Goal: Task Accomplishment & Management: Use online tool/utility

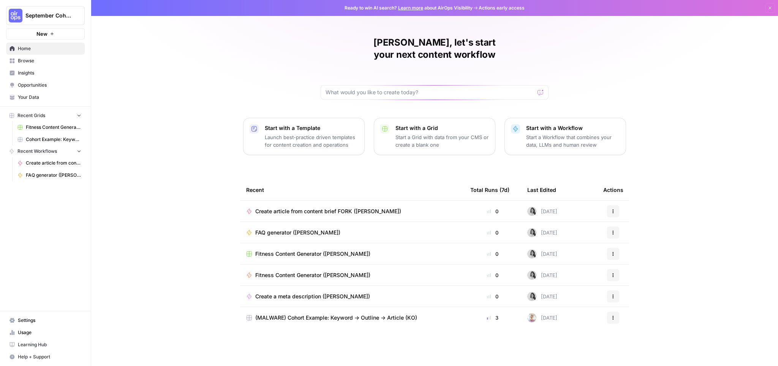
click at [365, 207] on span "Create article from content brief FORK ([PERSON_NAME])" at bounding box center [328, 211] width 146 height 8
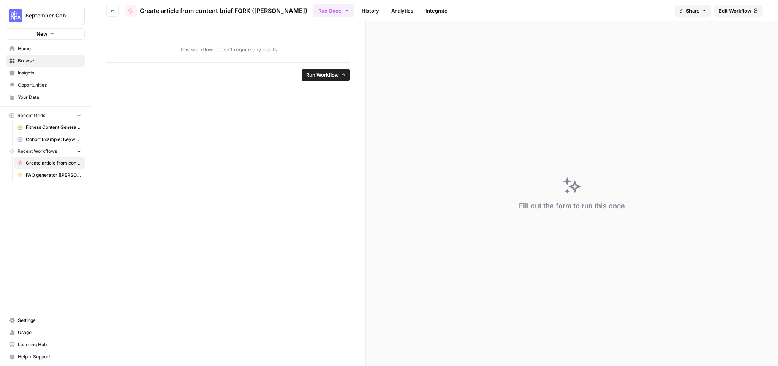
click at [22, 44] on link "Home" at bounding box center [45, 49] width 79 height 12
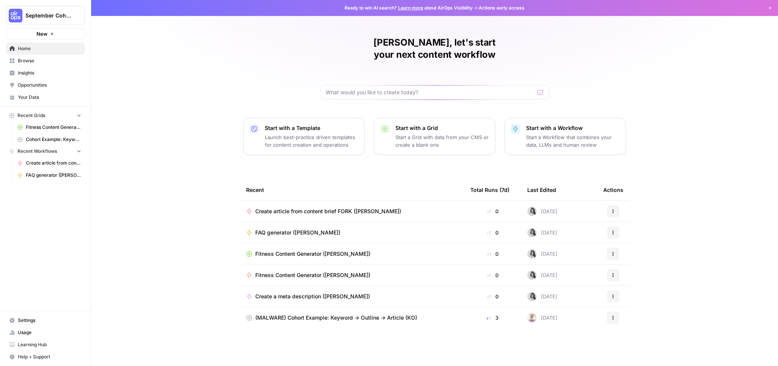
click at [61, 140] on span "Cohort Example: Keyword -> Outline -> Article" at bounding box center [53, 139] width 55 height 7
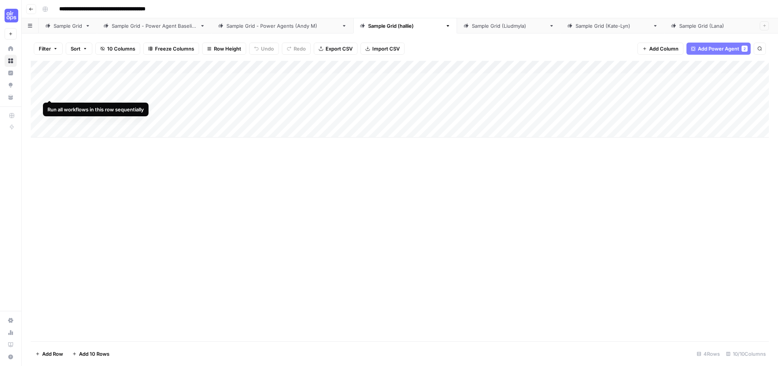
click at [50, 91] on div "Add Column" at bounding box center [400, 99] width 738 height 77
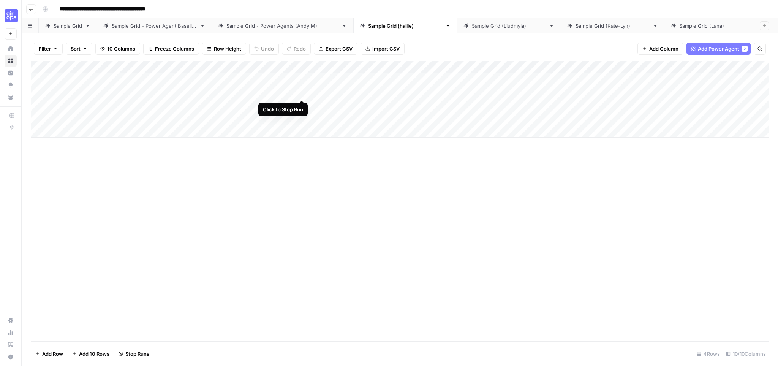
click at [302, 91] on div "Add Column" at bounding box center [400, 99] width 738 height 77
click at [237, 177] on div "Add Column" at bounding box center [400, 201] width 738 height 280
click at [272, 165] on div "Add Column" at bounding box center [400, 201] width 738 height 280
click at [50, 93] on div "Add Column" at bounding box center [400, 99] width 738 height 77
click at [445, 26] on icon "button" at bounding box center [447, 25] width 5 height 5
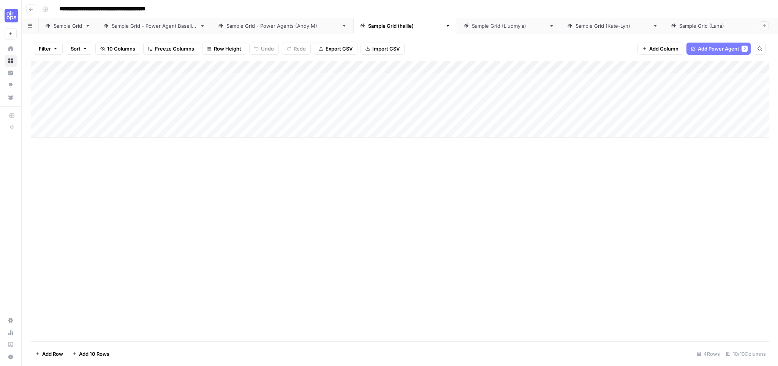
click at [315, 213] on div "Add Column" at bounding box center [400, 201] width 738 height 280
click at [292, 65] on div "Add Column" at bounding box center [400, 99] width 738 height 77
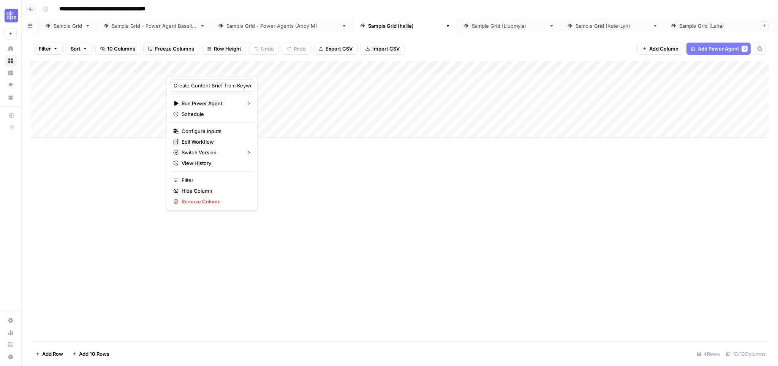
click at [426, 172] on div "Add Column" at bounding box center [400, 201] width 738 height 280
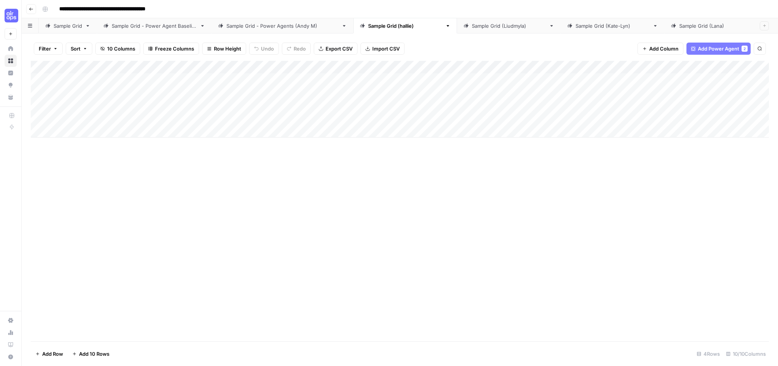
click at [248, 159] on div "Add Column" at bounding box center [400, 201] width 738 height 280
click at [302, 92] on div "Add Column" at bounding box center [400, 99] width 738 height 77
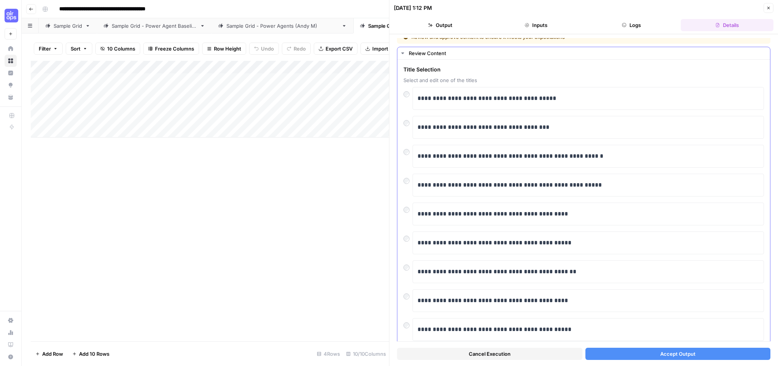
scroll to position [59, 0]
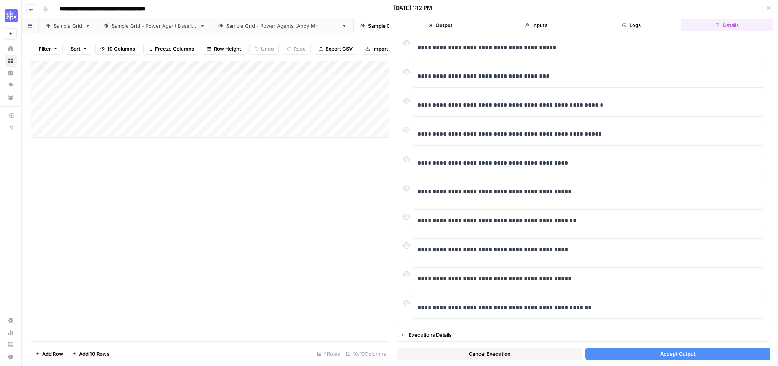
click at [659, 353] on button "Accept Output" at bounding box center [677, 353] width 185 height 12
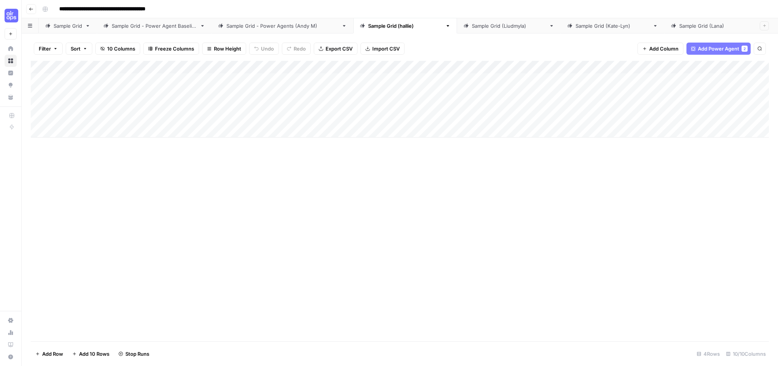
click at [706, 46] on span "Add Power Agent" at bounding box center [717, 49] width 41 height 8
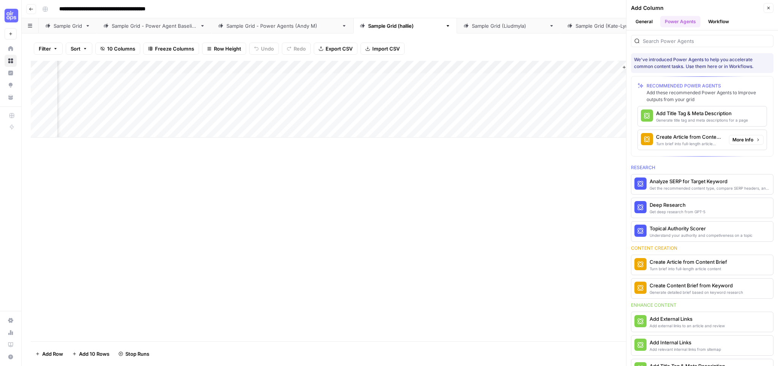
scroll to position [0, 352]
click at [686, 142] on div "Turn brief into full-length article content" at bounding box center [689, 143] width 67 height 6
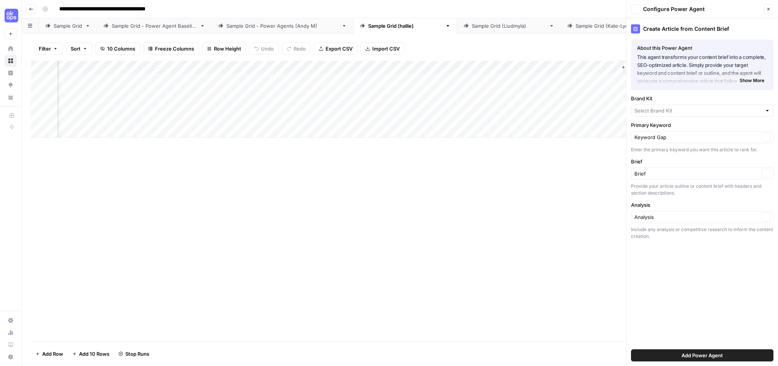
type input "Skale"
click at [677, 113] on input "Brand Kit" at bounding box center [696, 114] width 125 height 8
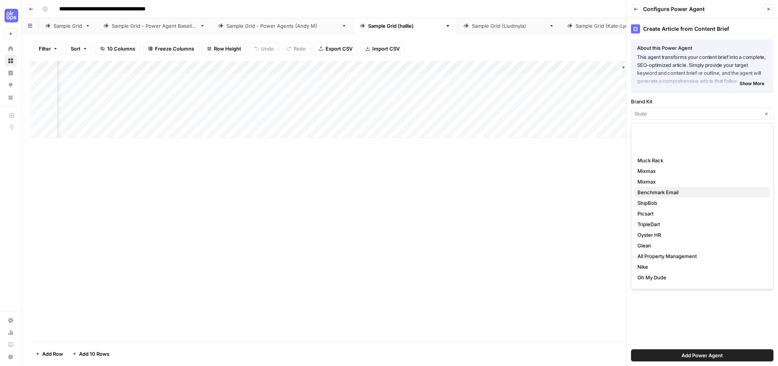
scroll to position [0, 0]
click at [667, 197] on span "Muck Rack" at bounding box center [700, 195] width 126 height 8
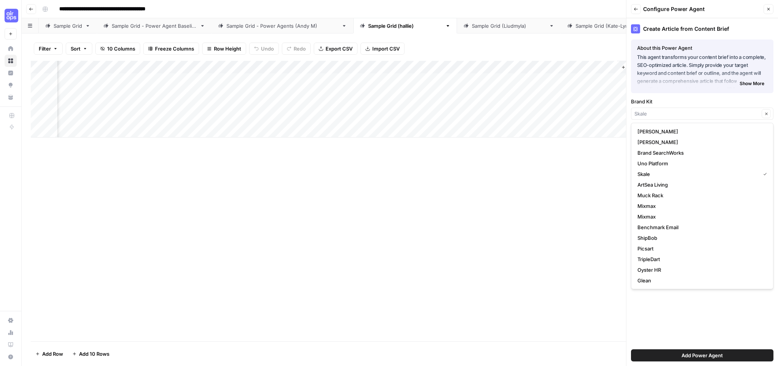
type input "Muck Rack"
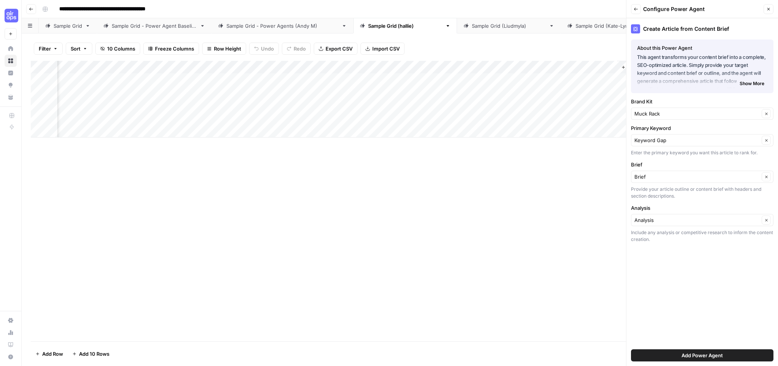
click at [663, 144] on div "Keyword Gap Clear" at bounding box center [702, 140] width 142 height 12
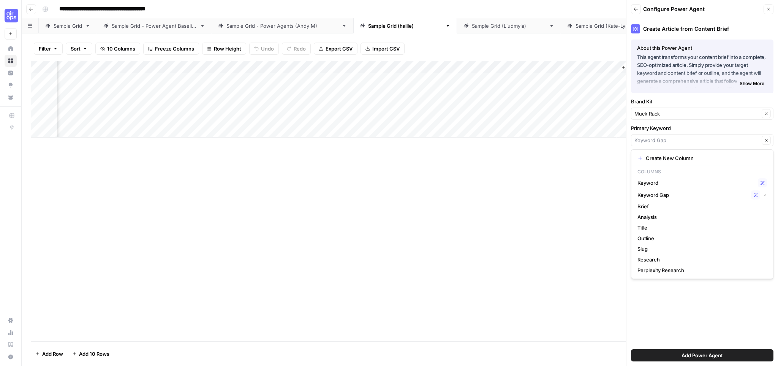
type input "Keyword Gap"
click at [699, 309] on div "Create Article from Content Brief About this Power Agent This agent transforms …" at bounding box center [701, 191] width 151 height 347
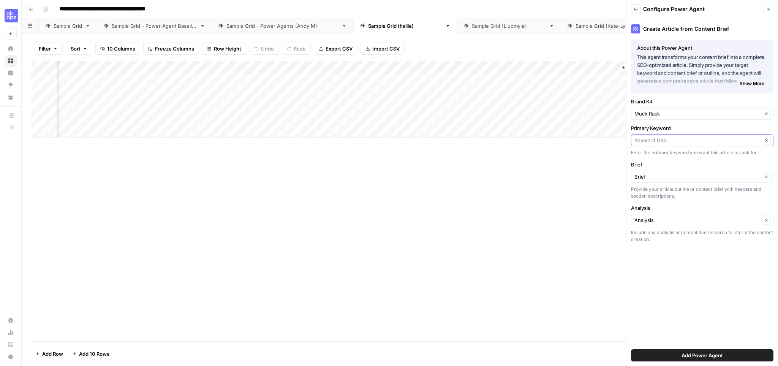
click at [669, 141] on input "Primary Keyword" at bounding box center [696, 140] width 125 height 8
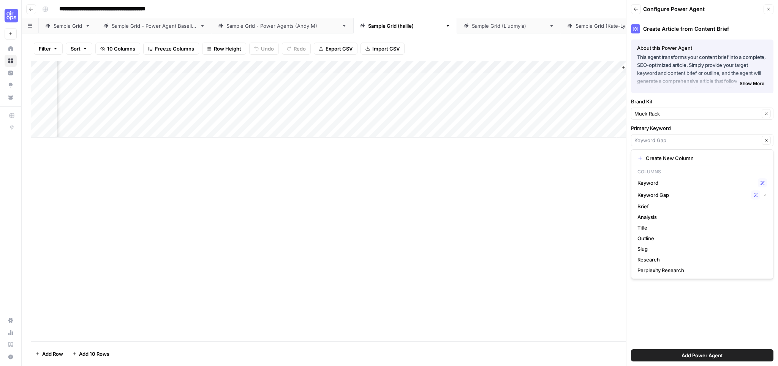
type input "Keyword Gap"
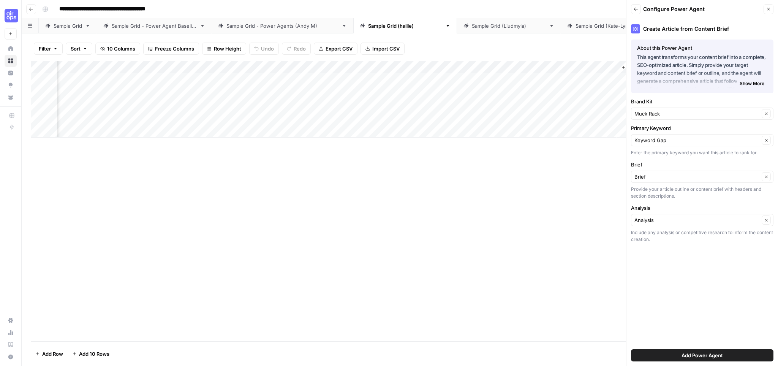
click at [675, 129] on label "Primary Keyword" at bounding box center [702, 128] width 142 height 8
click at [675, 136] on input "Keyword Gap" at bounding box center [696, 140] width 125 height 8
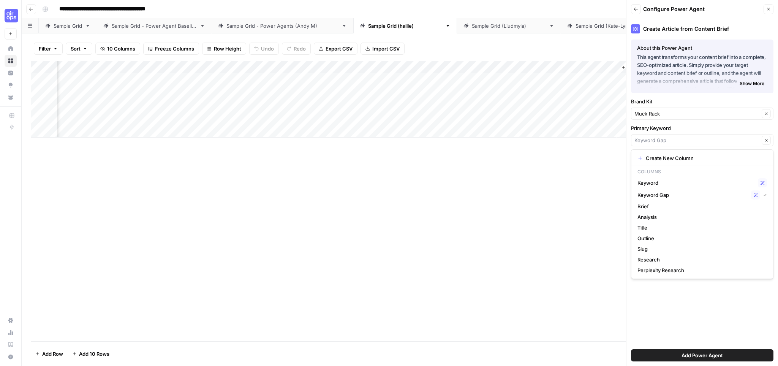
type input "Keyword Gap"
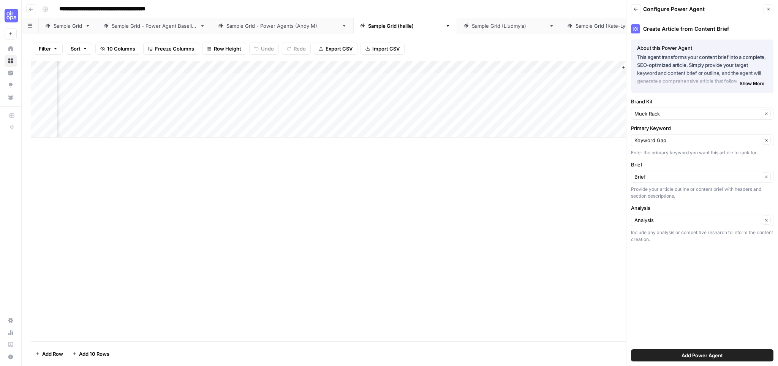
click at [707, 302] on div "Create Article from Content Brief About this Power Agent This agent transforms …" at bounding box center [701, 191] width 151 height 347
click at [710, 352] on span "Add Power Agent" at bounding box center [701, 355] width 41 height 8
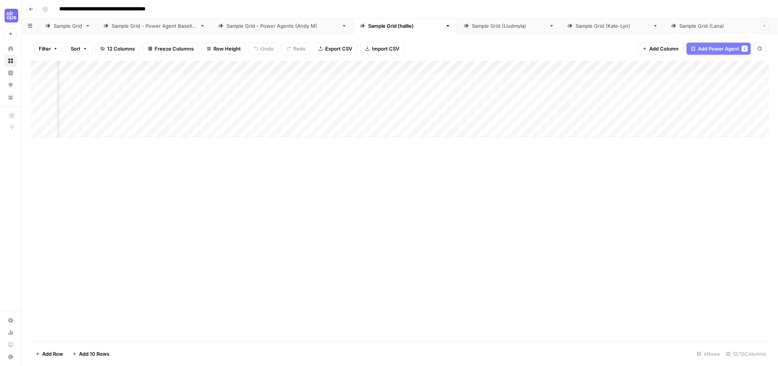
scroll to position [0, 311]
click at [585, 68] on div "Add Column" at bounding box center [400, 99] width 738 height 77
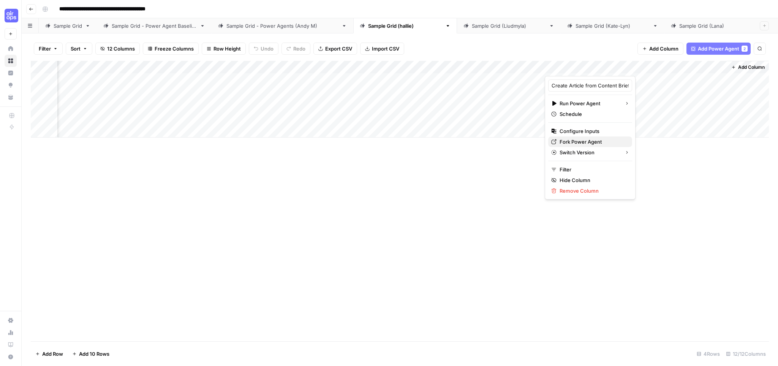
click at [597, 139] on span "Fork Power Agent" at bounding box center [592, 142] width 66 height 8
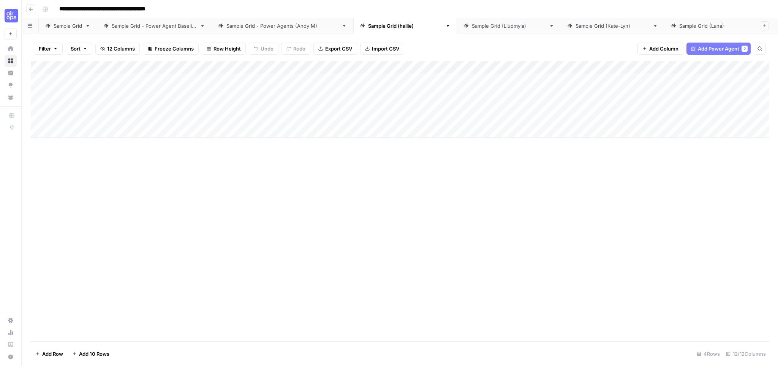
scroll to position [0, 0]
click at [224, 104] on div "Add Column" at bounding box center [400, 99] width 738 height 77
click at [752, 65] on span "Add Column" at bounding box center [751, 67] width 27 height 7
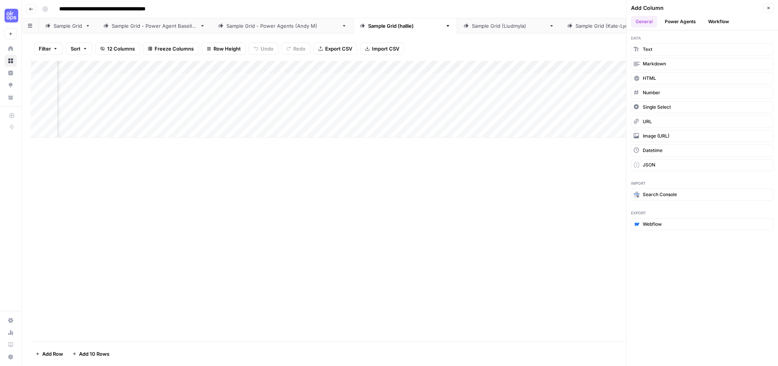
click at [664, 22] on button "Power Agents" at bounding box center [680, 21] width 40 height 11
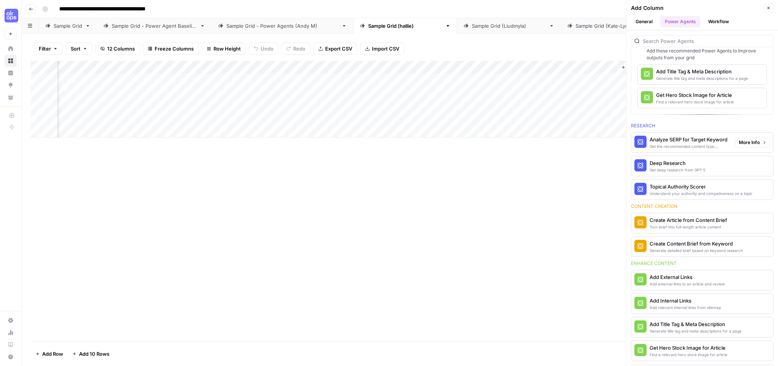
scroll to position [43, 0]
click at [534, 203] on div "Add Column" at bounding box center [400, 201] width 738 height 280
click at [490, 66] on div "Add Column" at bounding box center [400, 99] width 738 height 77
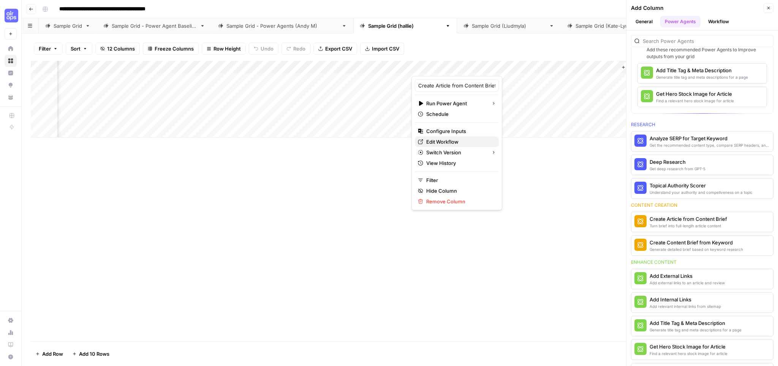
click at [446, 142] on span "Edit Workflow" at bounding box center [459, 142] width 66 height 8
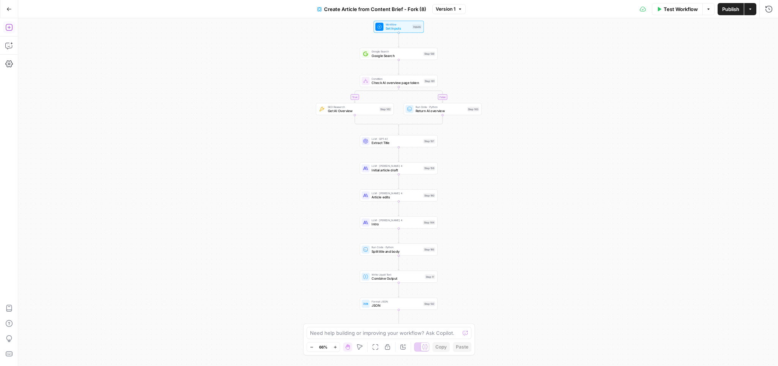
click at [398, 281] on div "Write Liquid Text Combine Output Step 17 Copy step Delete step Edit Note Test" at bounding box center [399, 276] width 78 height 12
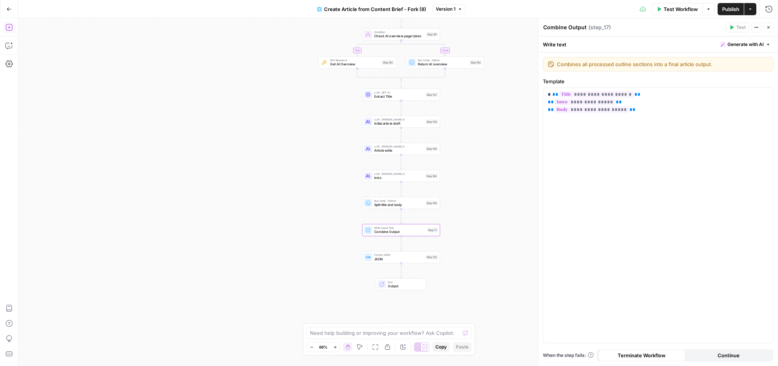
click at [12, 29] on icon "button" at bounding box center [9, 28] width 8 height 8
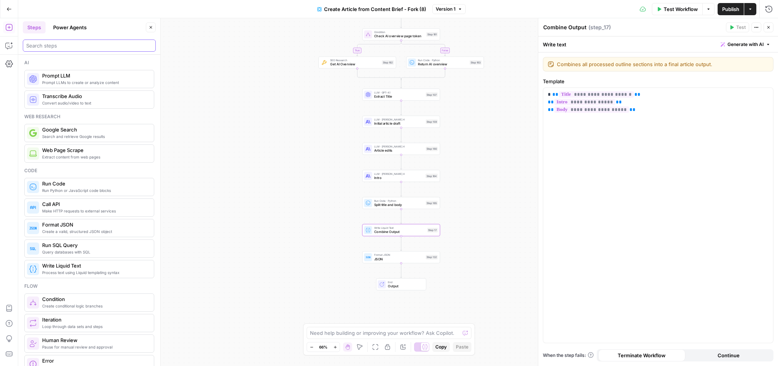
click at [68, 46] on input "search" at bounding box center [89, 46] width 126 height 8
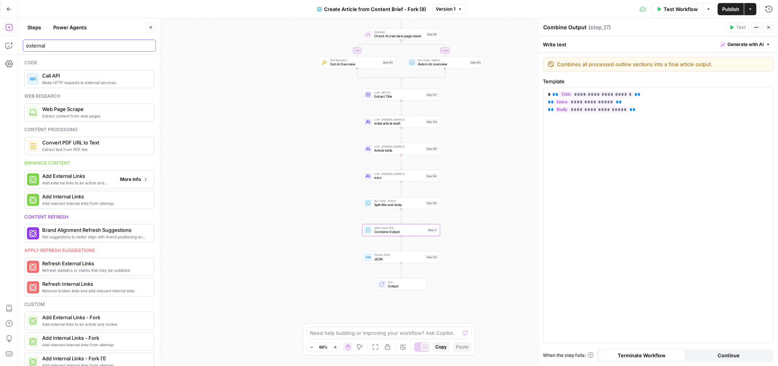
type input "external"
click at [93, 176] on span "Add External Links" at bounding box center [78, 176] width 72 height 8
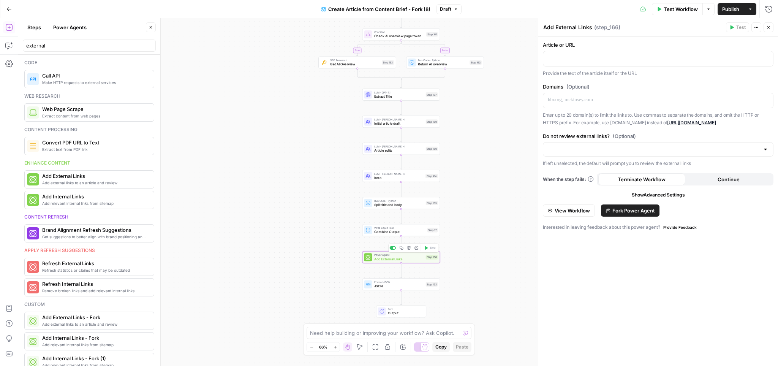
click at [420, 258] on span "Add External Links" at bounding box center [399, 258] width 50 height 5
click at [762, 147] on div at bounding box center [765, 149] width 6 height 8
click at [709, 126] on div "Article or URL Provide the text of the article itself or the URL Domains (Optio…" at bounding box center [658, 200] width 240 height 329
click at [718, 180] on span "Continue" at bounding box center [728, 179] width 22 height 8
click at [670, 179] on button "Terminate Workflow" at bounding box center [641, 178] width 87 height 12
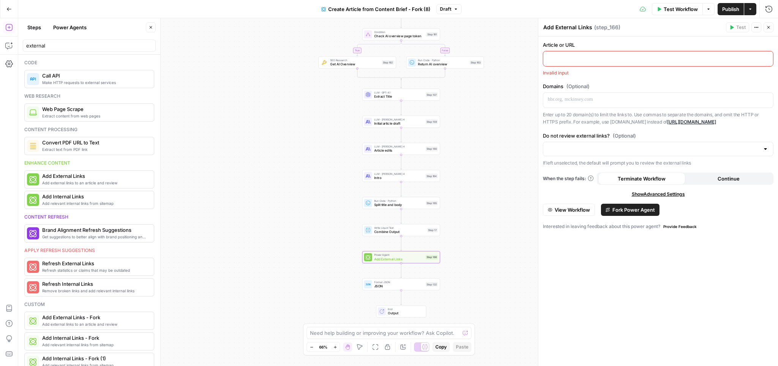
click at [648, 212] on span "Fork Power Agent" at bounding box center [633, 210] width 43 height 8
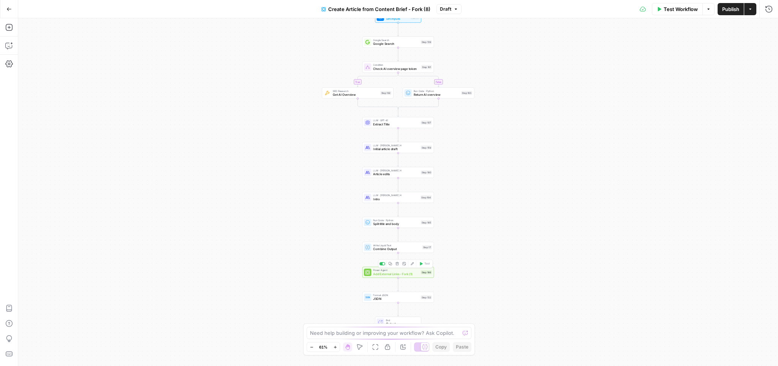
click at [394, 274] on span "Add External Links - Fork (1)" at bounding box center [396, 273] width 46 height 5
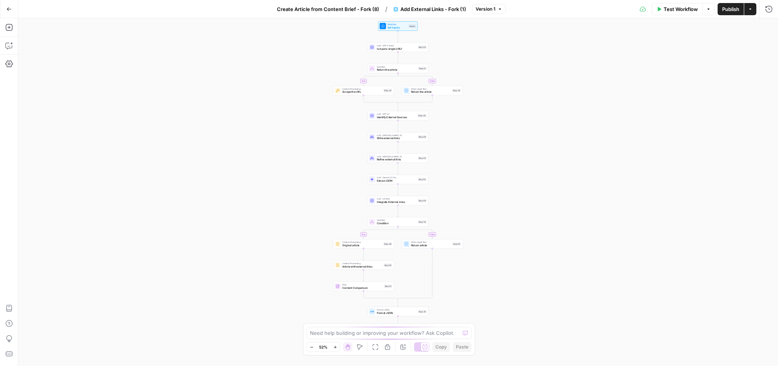
click at [499, 278] on div "true false true false Workflow Set Inputs Inputs LLM · GPT-5 Nano Is input a si…" at bounding box center [397, 191] width 759 height 347
click at [438, 11] on span "Add External Links - Fork (1)" at bounding box center [433, 9] width 66 height 8
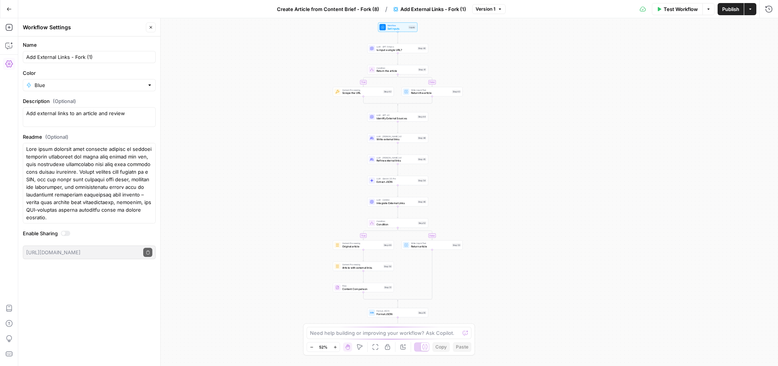
click at [366, 10] on span "Create Article from Content Brief - Fork (8)" at bounding box center [328, 9] width 102 height 8
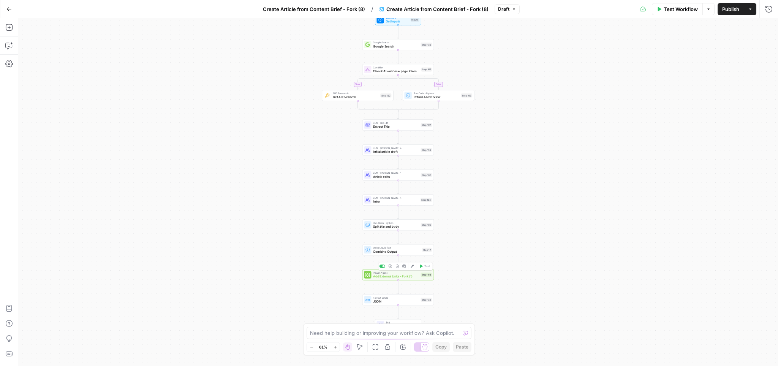
click at [399, 276] on span "Add External Links - Fork (1)" at bounding box center [396, 276] width 46 height 5
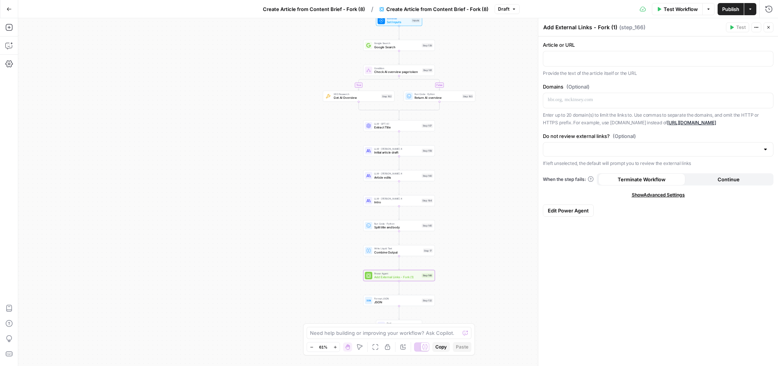
click at [676, 195] on span "Show Advanced Settings" at bounding box center [657, 194] width 53 height 7
click at [690, 218] on input "Select Version" at bounding box center [652, 222] width 211 height 8
type input "Default"
click at [691, 203] on div "Article or URL Provide the text of the article itself or the URL Domains (Optio…" at bounding box center [658, 200] width 240 height 329
click at [676, 211] on label "Select Version" at bounding box center [658, 208] width 230 height 8
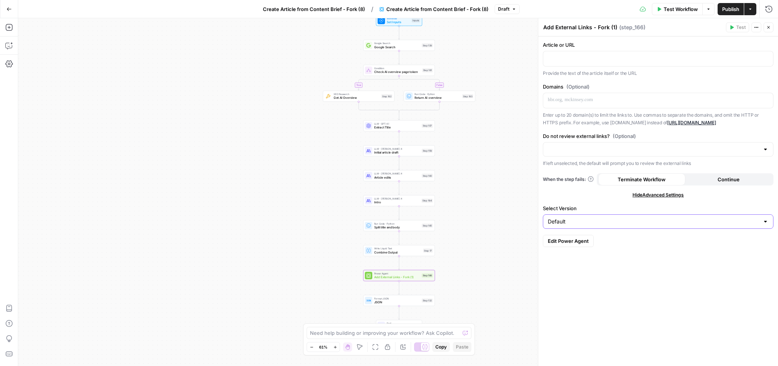
click at [676, 218] on input "Default" at bounding box center [652, 222] width 211 height 8
type input "Default"
click at [675, 305] on div "Article or URL Provide the text of the article itself or the URL Domains (Optio…" at bounding box center [658, 200] width 240 height 329
click at [584, 60] on p at bounding box center [657, 58] width 221 height 8
click at [588, 101] on p at bounding box center [657, 100] width 221 height 8
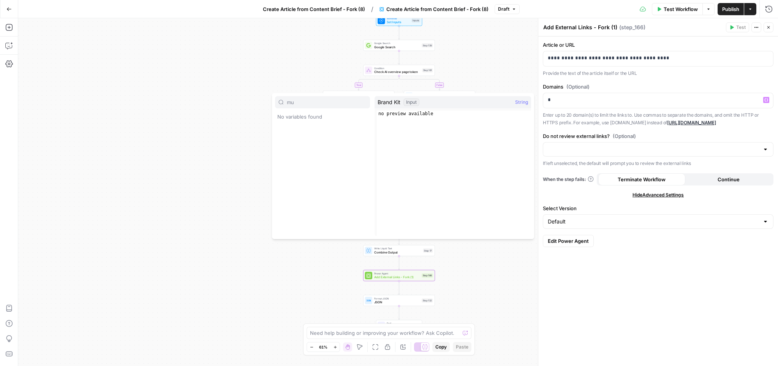
type input "mu"
click at [475, 106] on div "Brand Kit Input String" at bounding box center [452, 102] width 156 height 12
click at [387, 102] on span "Brand Kit" at bounding box center [388, 102] width 23 height 8
drag, startPoint x: 720, startPoint y: 280, endPoint x: 706, endPoint y: 270, distance: 16.6
click at [719, 278] on div "**********" at bounding box center [658, 200] width 240 height 329
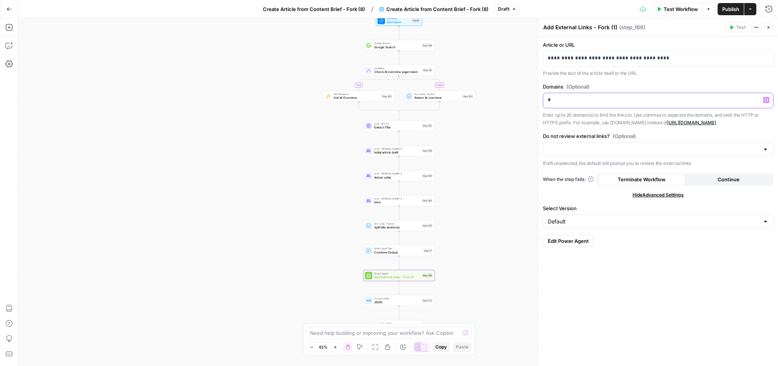
click at [557, 100] on p "*" at bounding box center [657, 100] width 221 height 8
click at [651, 218] on input "Select Version" at bounding box center [652, 222] width 211 height 8
type input "Default"
click at [705, 281] on div "**********" at bounding box center [658, 200] width 240 height 329
click at [584, 244] on button "Edit Power Agent" at bounding box center [568, 241] width 51 height 12
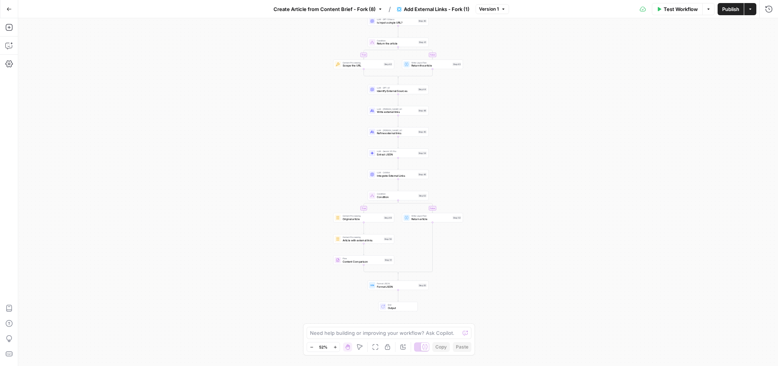
click at [528, 111] on div "true false true false Workflow Set Inputs Inputs LLM · GPT-5 Nano Is input a si…" at bounding box center [397, 191] width 759 height 347
click at [361, 6] on span "Create Article from Content Brief - Fork (8)" at bounding box center [324, 9] width 102 height 8
click at [353, 24] on span "Create Article from Content Brief - Fork (8)" at bounding box center [325, 27] width 101 height 8
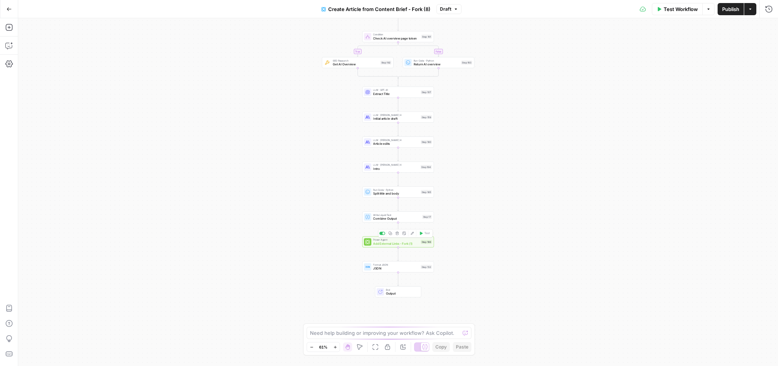
click at [396, 233] on icon "button" at bounding box center [396, 233] width 3 height 3
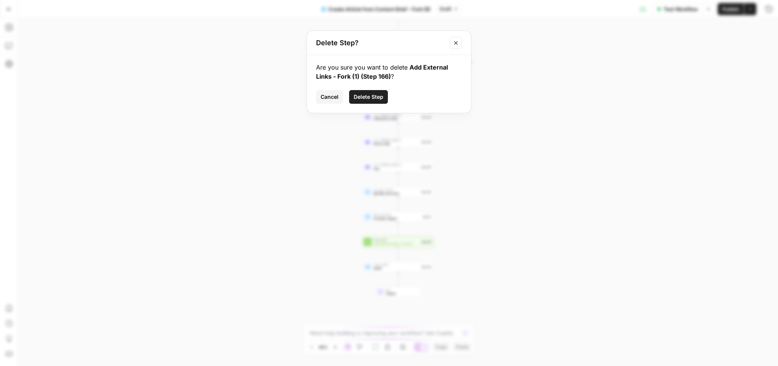
click at [364, 97] on span "Delete Step" at bounding box center [368, 97] width 30 height 8
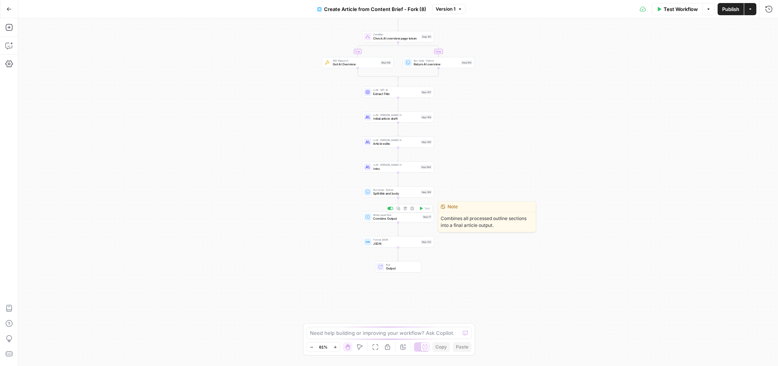
click at [412, 221] on div "Write Liquid Text Combine Output Step 17 Copy step Delete step Edit Note Test" at bounding box center [397, 216] width 71 height 11
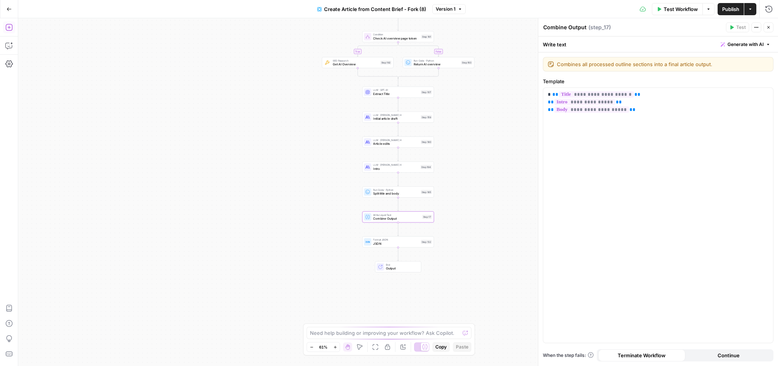
click at [9, 24] on icon "button" at bounding box center [9, 28] width 8 height 8
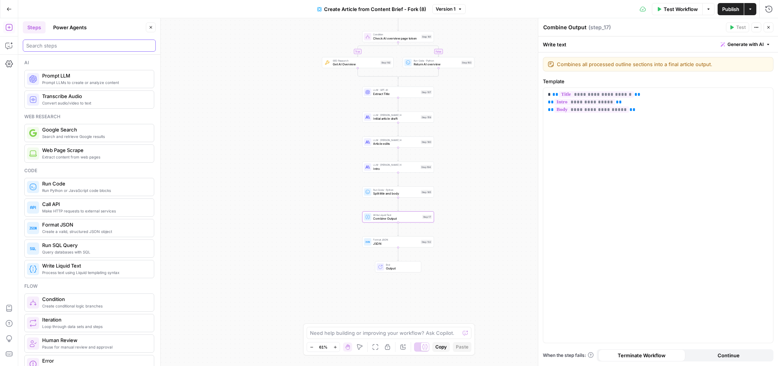
click at [65, 46] on input "search" at bounding box center [89, 46] width 126 height 8
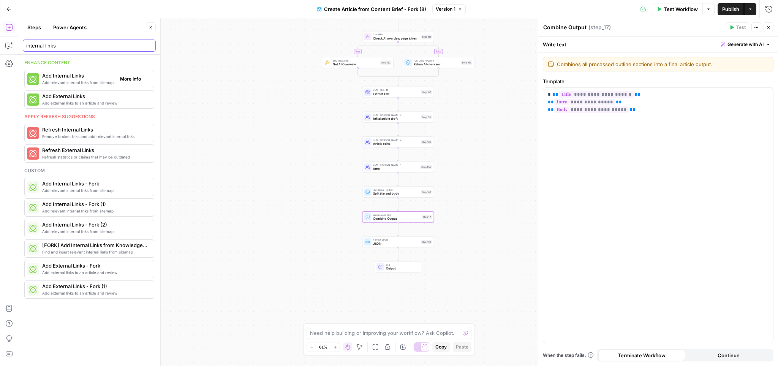
type input "internal links"
click at [84, 85] on span "Add relevant internal links from sitemap" at bounding box center [78, 82] width 72 height 6
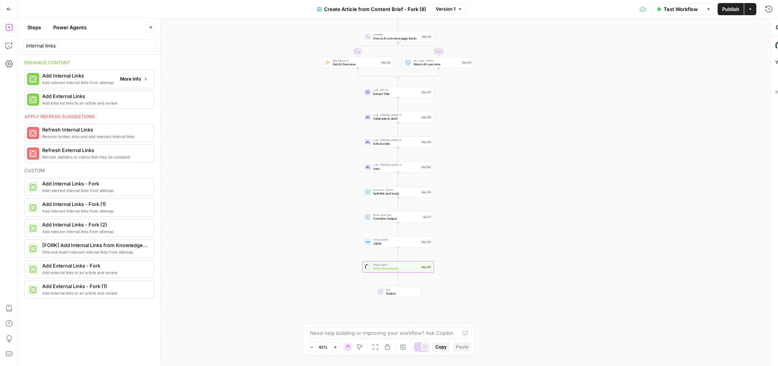
type textarea "Add Internal Links"
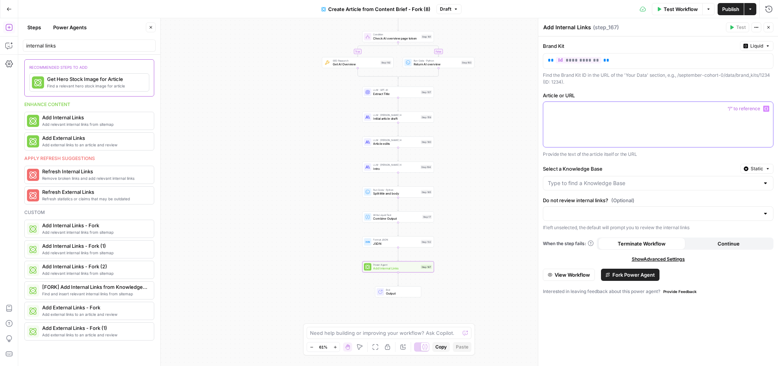
click at [592, 116] on div at bounding box center [658, 124] width 230 height 45
click at [628, 83] on div "Find the Brand Kit ID in the URL of the 'Your Data' section, e.g., /september-c…" at bounding box center [658, 79] width 230 height 14
click at [627, 183] on input "Select a Knowledge Base" at bounding box center [652, 183] width 211 height 8
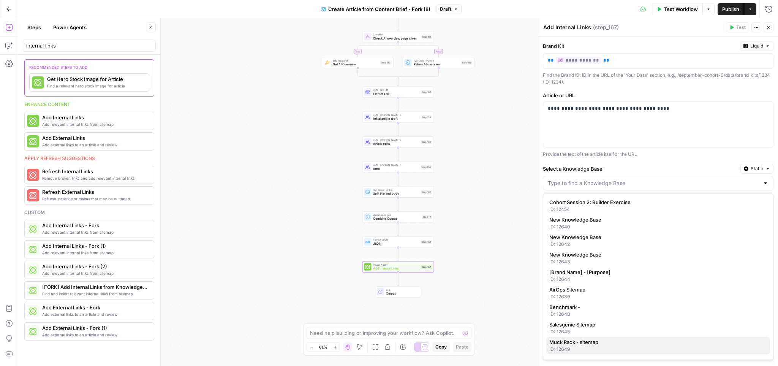
click at [583, 344] on span "Muck Rack - sitemap" at bounding box center [656, 342] width 215 height 8
type input "Muck Rack - sitemap"
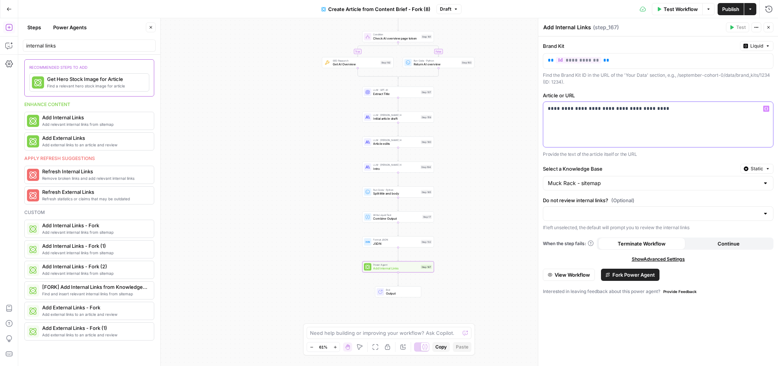
click at [713, 117] on div "**********" at bounding box center [658, 124] width 230 height 45
click at [706, 161] on div "**********" at bounding box center [658, 200] width 240 height 329
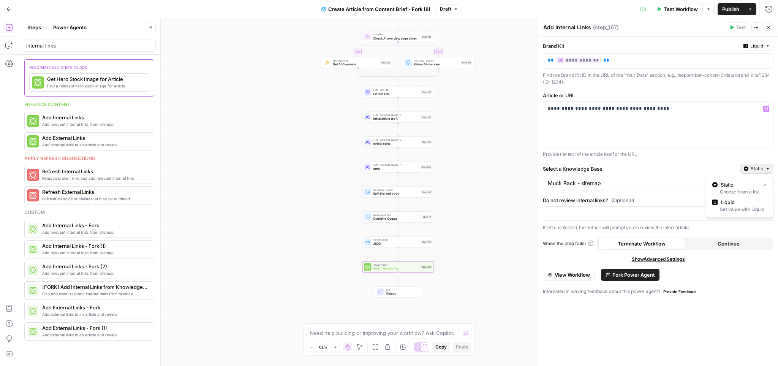
click at [762, 169] on span "Static" at bounding box center [756, 168] width 13 height 7
click at [743, 208] on div "Set value with Liquid" at bounding box center [739, 209] width 54 height 7
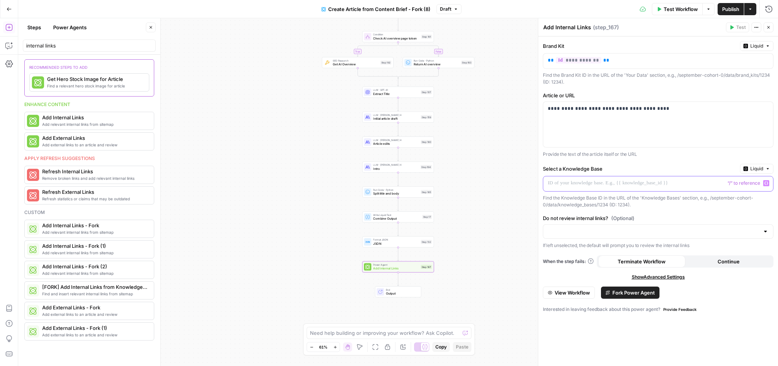
click at [579, 186] on p at bounding box center [651, 183] width 208 height 8
click at [682, 112] on div "**********" at bounding box center [658, 124] width 230 height 45
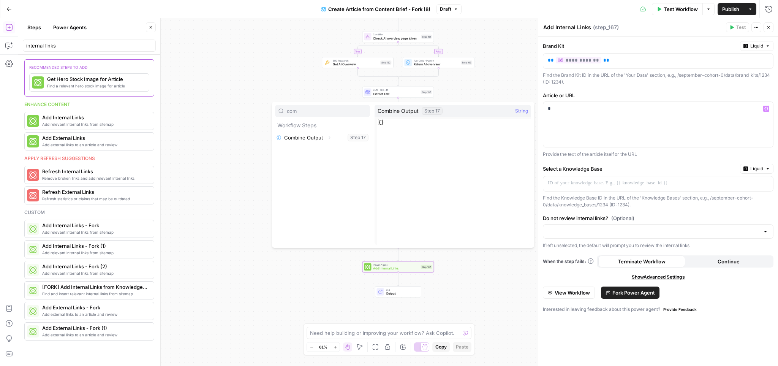
type input "com"
click at [294, 136] on button "Select variable Combine Output" at bounding box center [322, 137] width 95 height 12
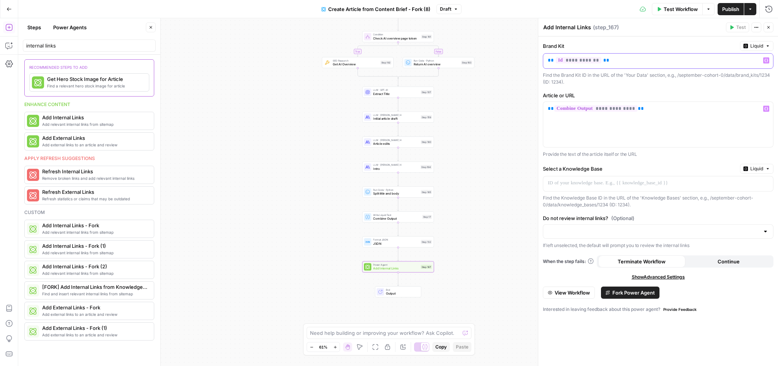
click at [585, 57] on span "**********" at bounding box center [578, 60] width 46 height 6
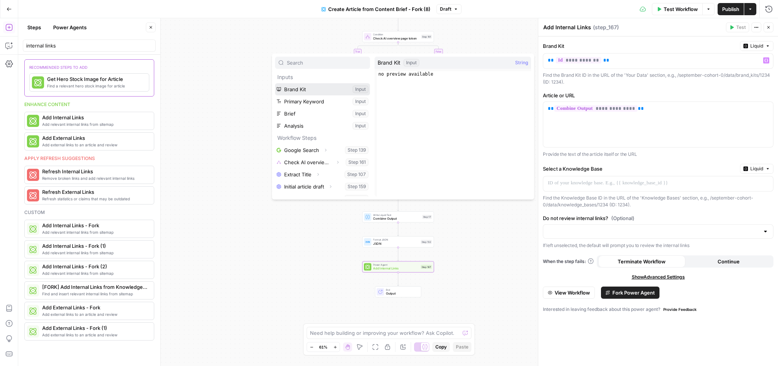
click at [345, 85] on button "Select variable Brand Kit" at bounding box center [322, 89] width 95 height 12
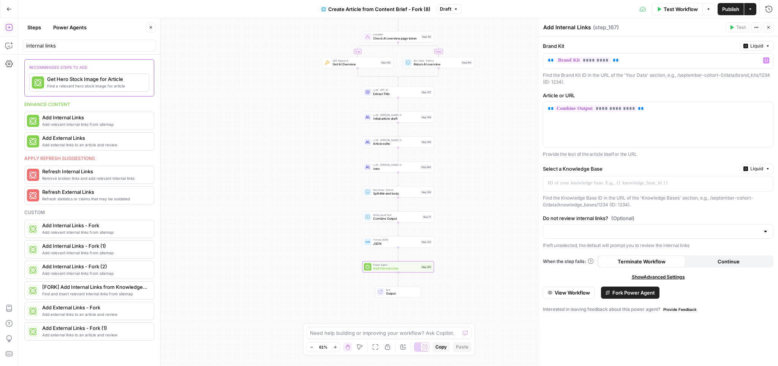
click at [696, 87] on div "**********" at bounding box center [658, 200] width 240 height 329
click at [656, 179] on p at bounding box center [651, 183] width 208 height 8
click at [655, 166] on label "Select a Knowledge Base" at bounding box center [640, 169] width 194 height 8
click at [676, 230] on input "Do not review internal links? (Optional)" at bounding box center [652, 231] width 211 height 8
click at [620, 256] on button "Do not review internal links" at bounding box center [658, 261] width 224 height 11
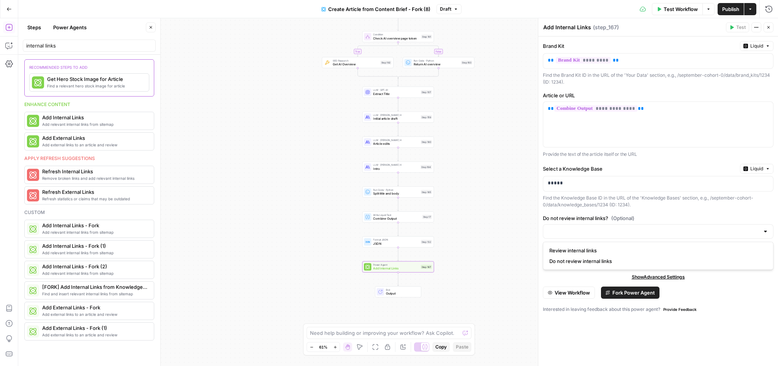
type input "Do not review internal links"
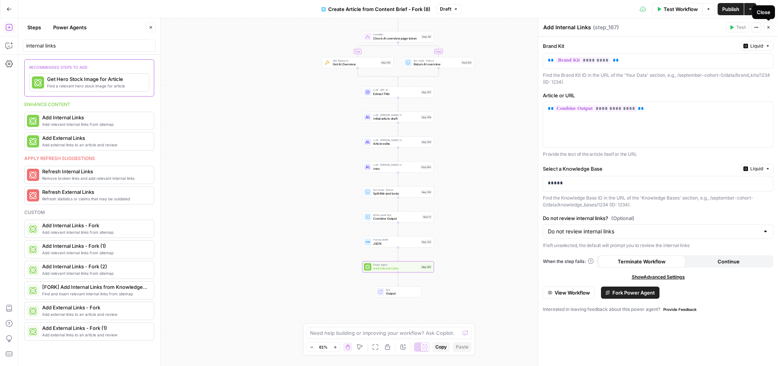
click at [711, 43] on label "Brand Kit" at bounding box center [640, 46] width 194 height 8
click at [765, 30] on button "Close" at bounding box center [768, 27] width 10 height 10
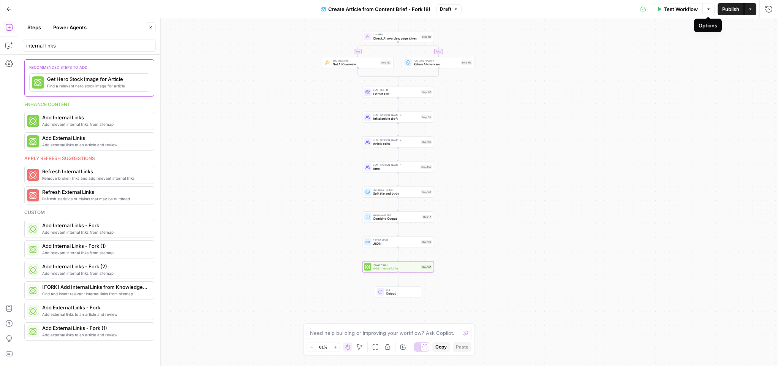
click at [708, 9] on icon "button" at bounding box center [708, 8] width 2 height 1
click at [756, 42] on div "true false Workflow Set Inputs Inputs Google Search Google Search Step 139 Cond…" at bounding box center [397, 191] width 759 height 347
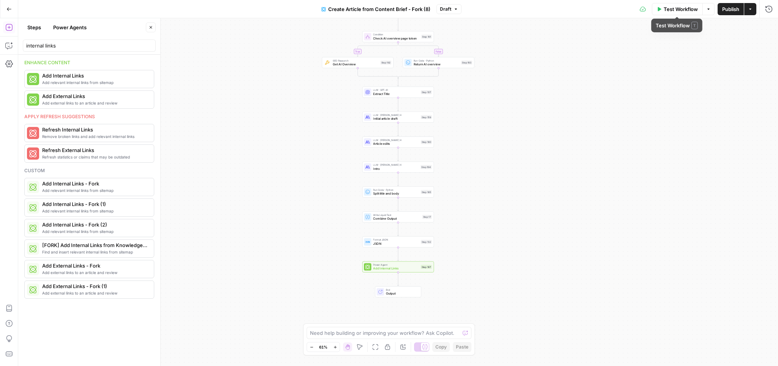
click at [669, 10] on span "Test Workflow" at bounding box center [680, 9] width 34 height 8
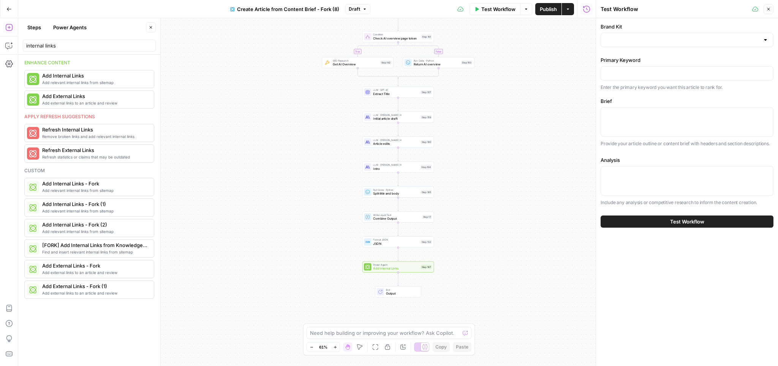
click at [771, 8] on button "Close" at bounding box center [768, 9] width 10 height 10
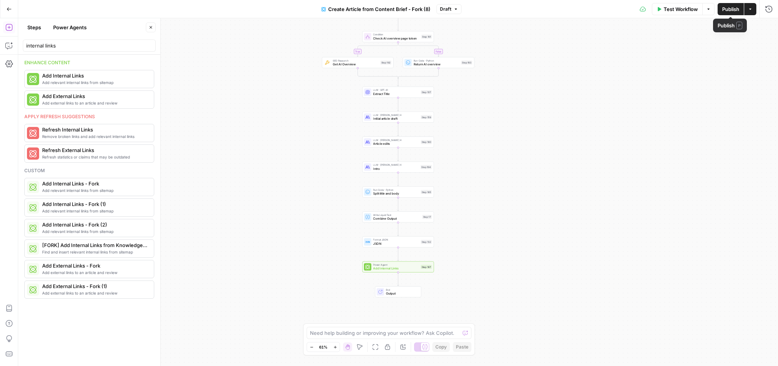
click at [707, 9] on icon "button" at bounding box center [708, 9] width 5 height 5
click at [708, 129] on div "true false Workflow Set Inputs Inputs Google Search Google Search Step 139 Cond…" at bounding box center [397, 191] width 759 height 347
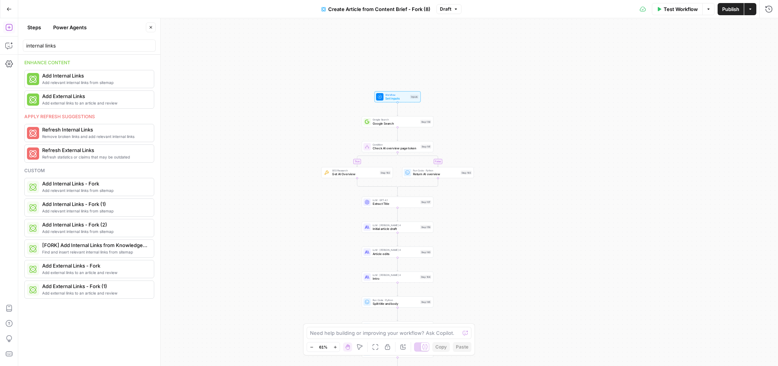
click at [385, 122] on span "Google Search" at bounding box center [395, 123] width 46 height 5
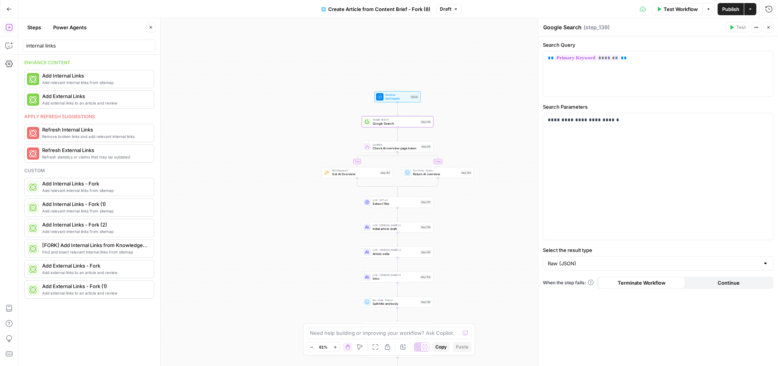
click at [404, 100] on span "Set Inputs" at bounding box center [396, 98] width 23 height 5
click at [390, 98] on span "Set Inputs" at bounding box center [396, 98] width 23 height 5
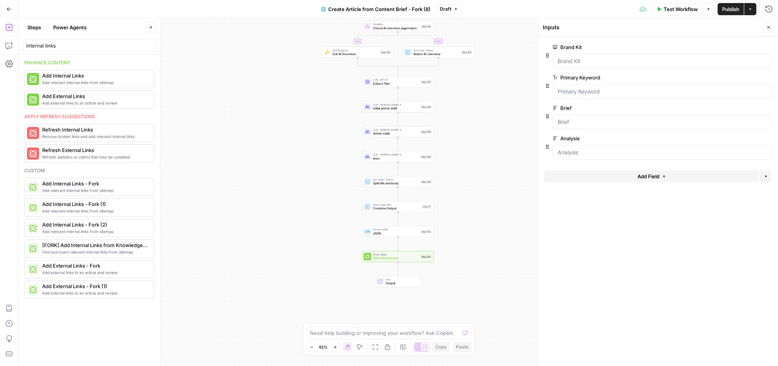
click at [396, 260] on span "Add Internal Links" at bounding box center [396, 258] width 46 height 5
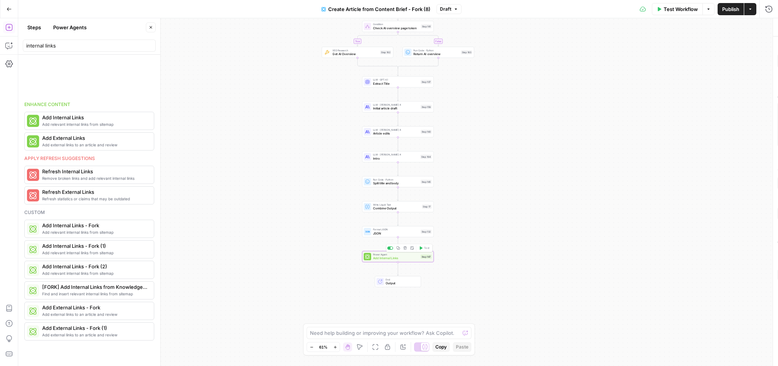
type textarea "Add Internal Links"
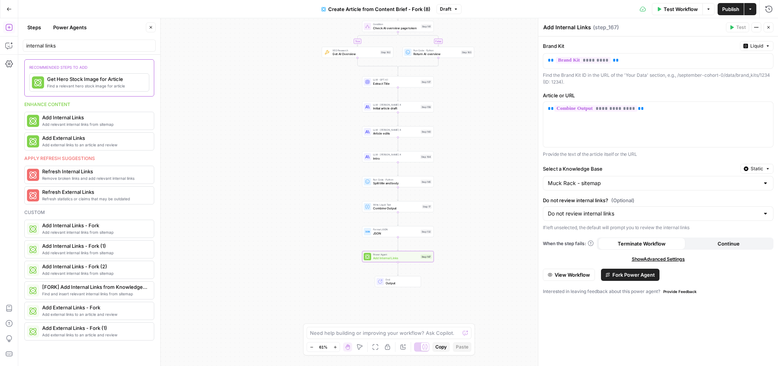
click at [622, 279] on button "Fork Power Agent" at bounding box center [630, 274] width 58 height 12
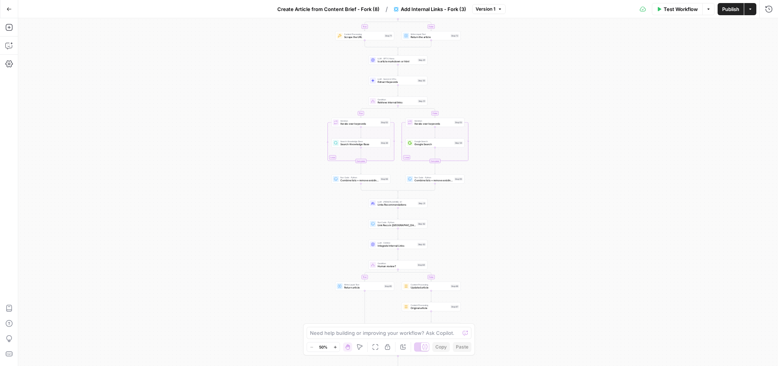
click at [347, 9] on span "Create Article from Content Brief - Fork (8)" at bounding box center [328, 9] width 102 height 8
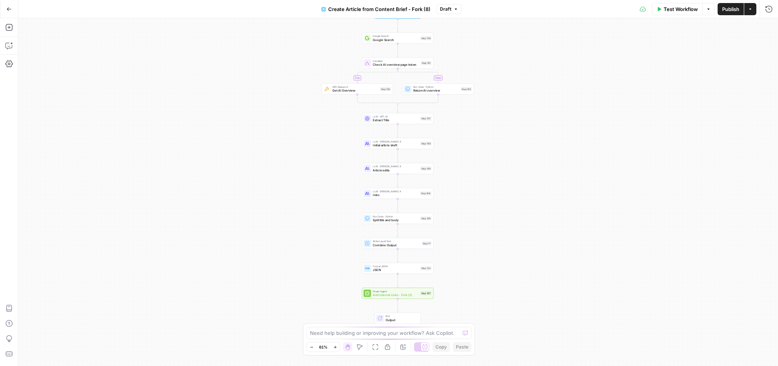
click at [408, 297] on div "Power Agent Add Internal Links - Fork (3) Step 167 Copy step Delete step Add No…" at bounding box center [397, 292] width 71 height 11
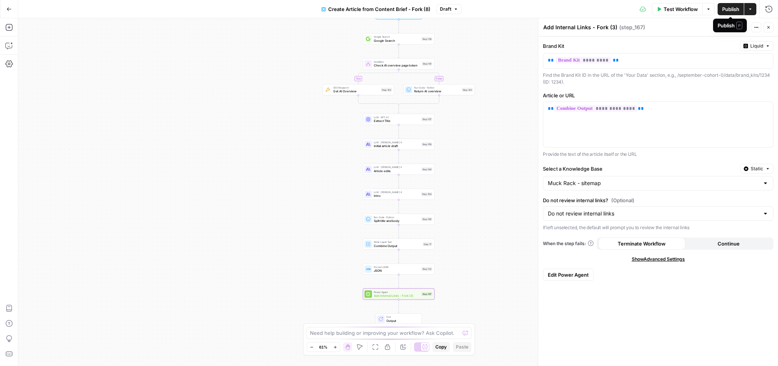
click at [732, 11] on span "Publish" at bounding box center [730, 9] width 17 height 8
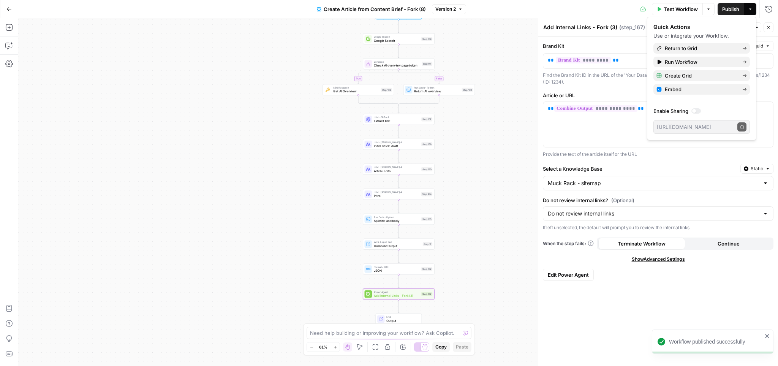
click at [675, 6] on span "Test Workflow" at bounding box center [680, 9] width 34 height 8
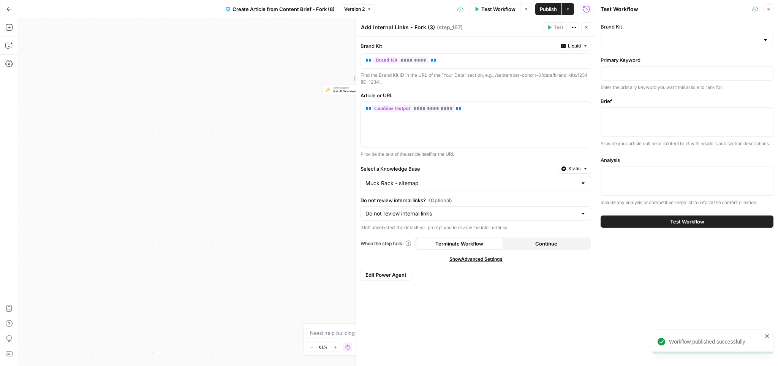
click at [694, 220] on span "Test Workflow" at bounding box center [687, 222] width 34 height 8
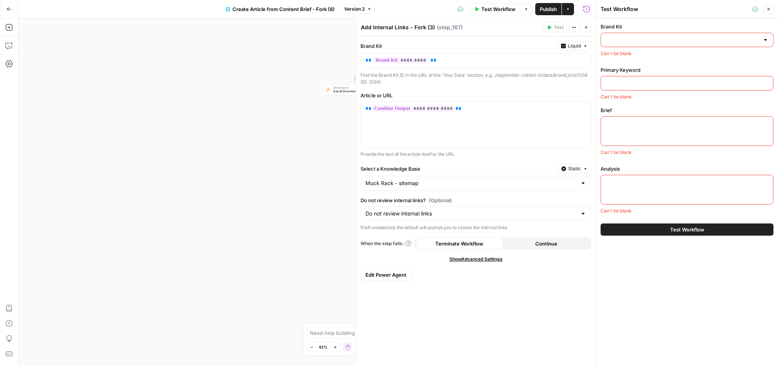
click at [669, 41] on input "Brand Kit" at bounding box center [682, 40] width 154 height 8
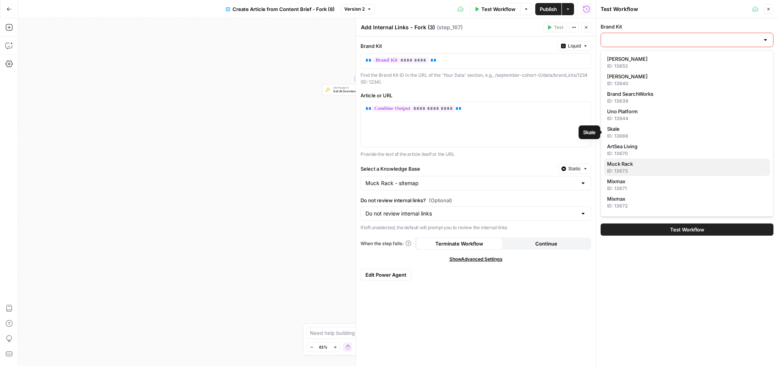
click at [645, 161] on span "Muck Rack" at bounding box center [685, 164] width 157 height 8
type input "Muck Rack"
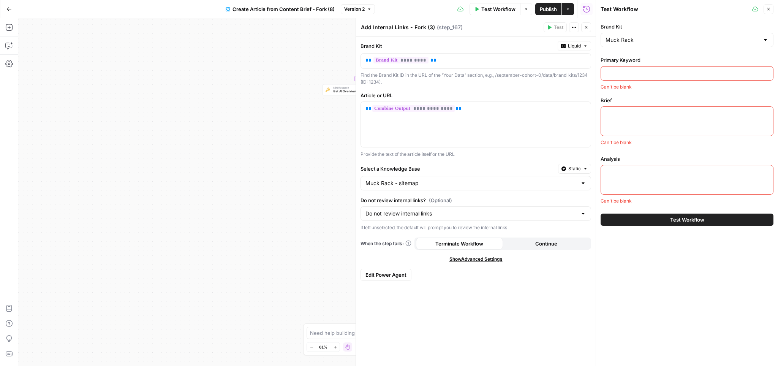
click at [661, 68] on div at bounding box center [686, 73] width 173 height 14
click at [768, 11] on icon "button" at bounding box center [768, 9] width 5 height 5
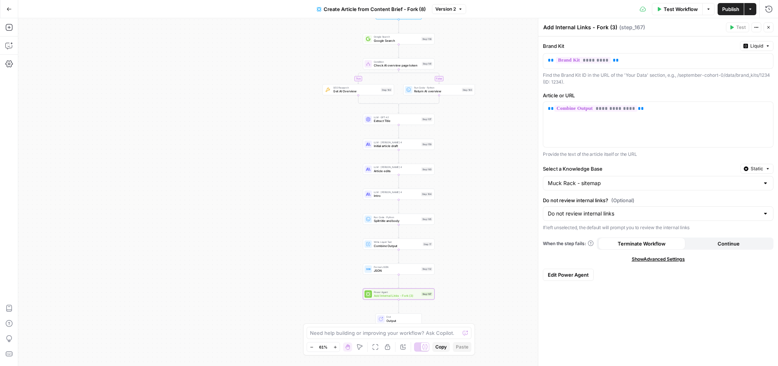
click at [394, 293] on span "Add Internal Links - Fork (3)" at bounding box center [397, 295] width 46 height 5
click at [677, 259] on span "Show Advanced Settings" at bounding box center [657, 259] width 53 height 7
click at [677, 282] on input "Select Version" at bounding box center [652, 286] width 211 height 8
type input "Default"
click at [608, 262] on div "**********" at bounding box center [658, 200] width 240 height 329
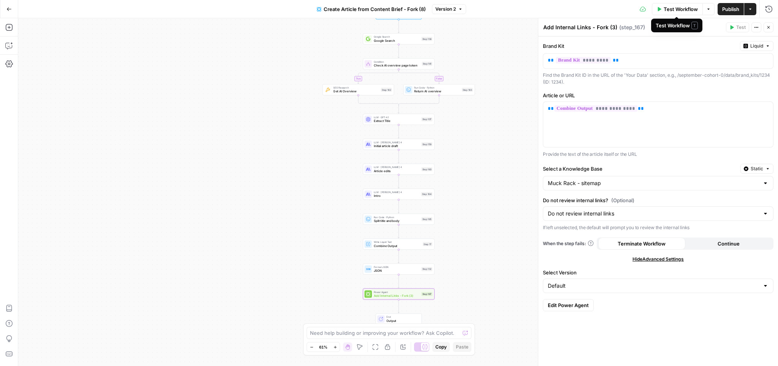
click at [655, 8] on button "Test Workflow" at bounding box center [677, 9] width 51 height 12
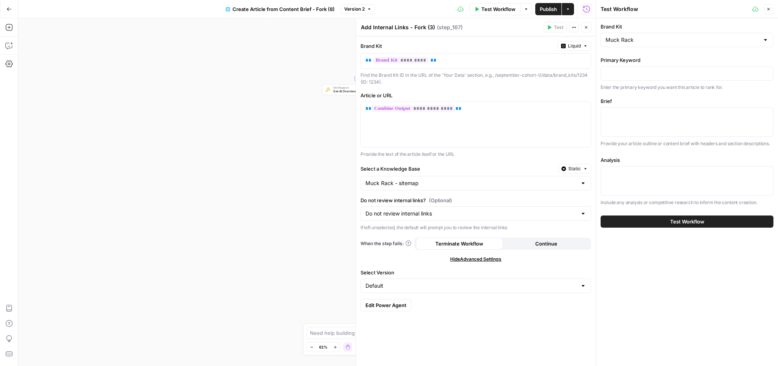
click at [629, 78] on div at bounding box center [686, 73] width 173 height 14
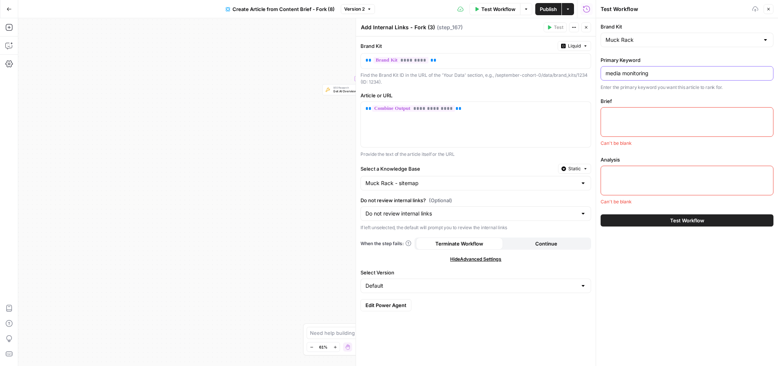
type input "media monitoring"
click at [765, 9] on button "Close" at bounding box center [768, 9] width 10 height 10
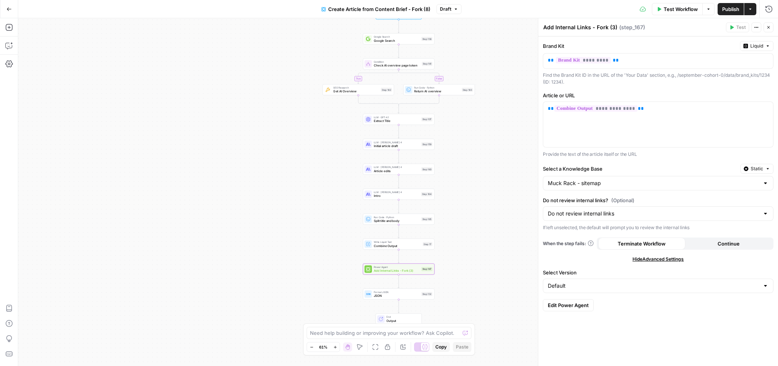
drag, startPoint x: 690, startPoint y: 330, endPoint x: 702, endPoint y: 308, distance: 24.8
click at [691, 330] on div "**********" at bounding box center [658, 200] width 240 height 329
click at [751, 49] on span "Liquid" at bounding box center [756, 46] width 13 height 7
click at [737, 69] on div "Choose from a list" at bounding box center [736, 69] width 60 height 7
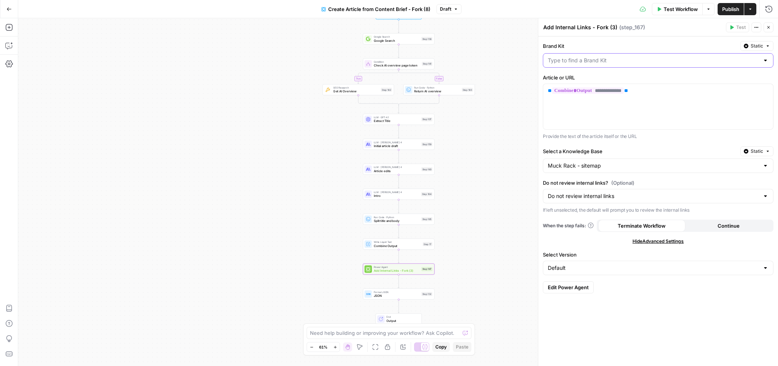
click at [694, 61] on input "Brand Kit" at bounding box center [652, 61] width 211 height 8
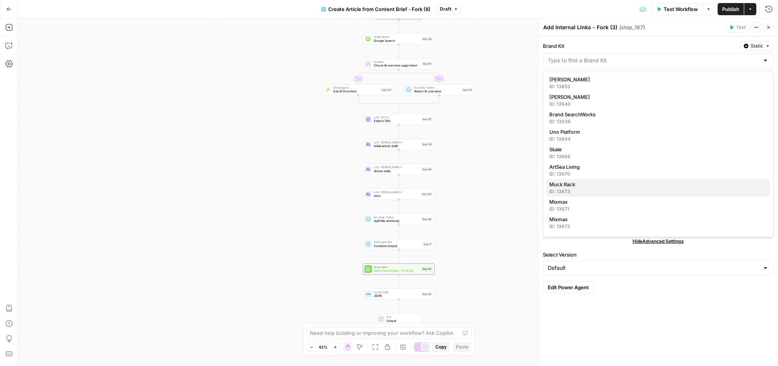
click at [562, 186] on span "Muck Rack" at bounding box center [656, 184] width 215 height 8
type input "Muck Rack"
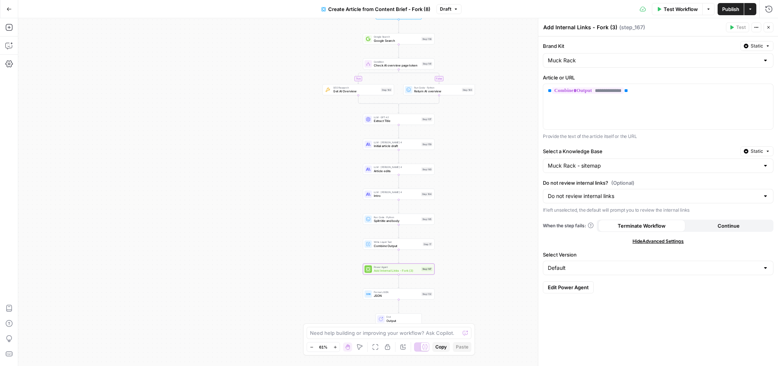
click at [682, 317] on div "**********" at bounding box center [658, 200] width 240 height 329
click at [685, 6] on span "Test Workflow" at bounding box center [680, 9] width 34 height 8
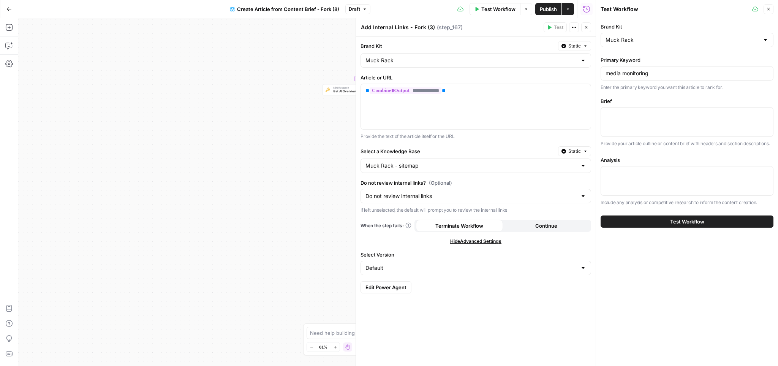
click at [688, 218] on span "Test Workflow" at bounding box center [687, 222] width 34 height 8
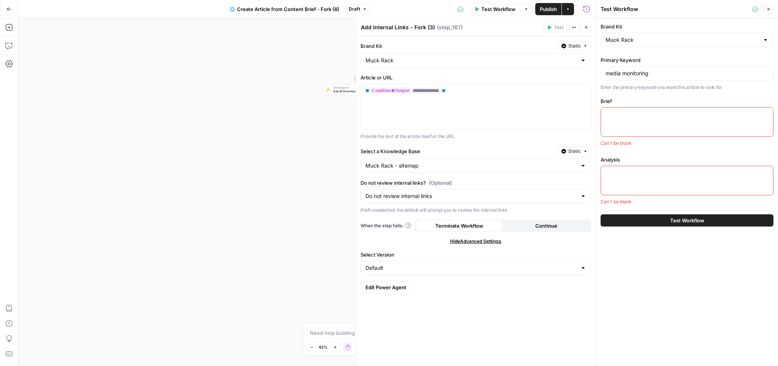
click at [766, 10] on icon "button" at bounding box center [768, 9] width 5 height 5
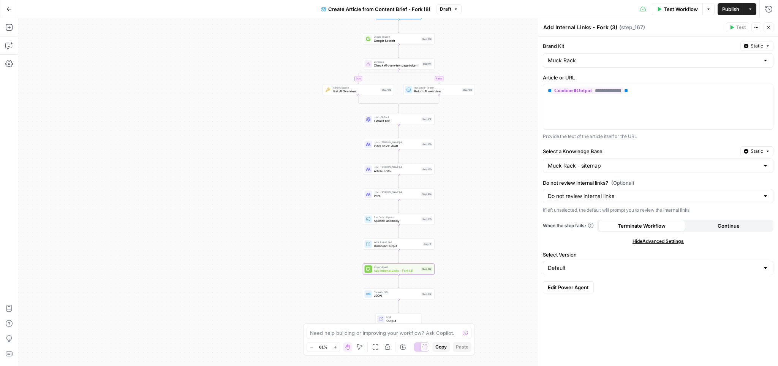
click at [488, 139] on div "true false Workflow Set Inputs Inputs Google Search Google Search Step 139 Cond…" at bounding box center [397, 191] width 759 height 347
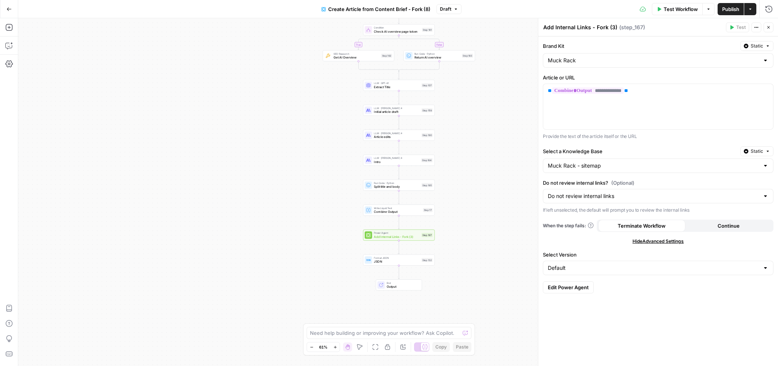
click at [767, 27] on icon "button" at bounding box center [768, 27] width 5 height 5
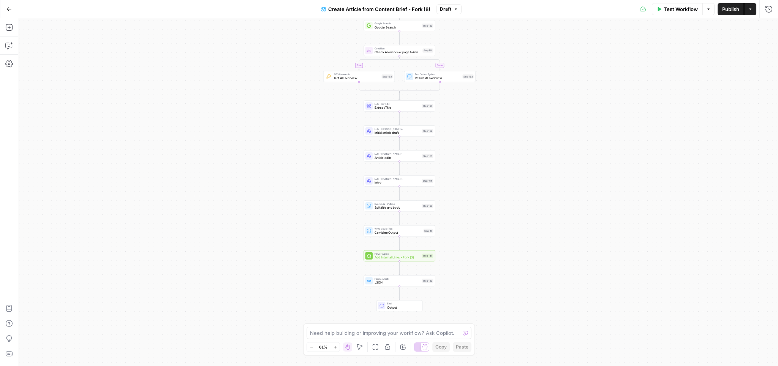
click at [696, 49] on div "true false Workflow Set Inputs Inputs Google Search Google Search Step 139 Cond…" at bounding box center [397, 191] width 759 height 347
click at [193, 65] on div "true false Workflow Set Inputs Inputs Google Search Google Search Step 139 Cond…" at bounding box center [397, 191] width 759 height 347
click at [11, 11] on button "Go Back" at bounding box center [9, 9] width 14 height 14
click at [11, 13] on button "Go Back" at bounding box center [9, 9] width 14 height 14
click at [347, 11] on span "Create Article from Content Brief - Fork (8)" at bounding box center [314, 9] width 102 height 8
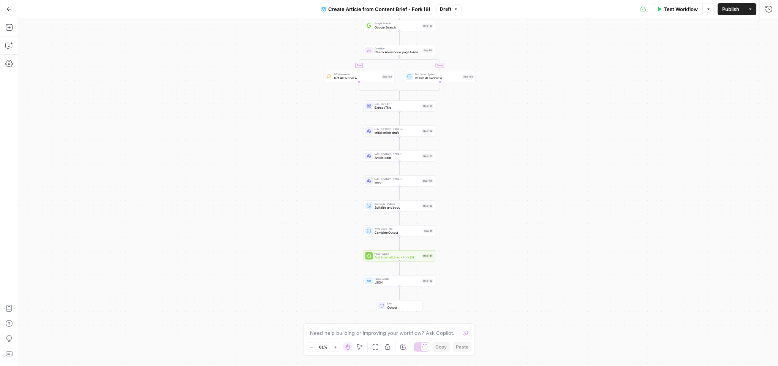
click at [347, 11] on span "Create Article from Content Brief - Fork (8)" at bounding box center [379, 9] width 102 height 8
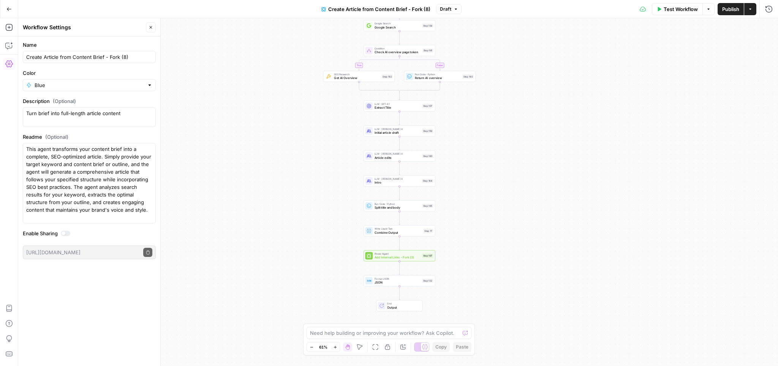
click at [710, 59] on div "true false Workflow Set Inputs Inputs Google Search Google Search Step 139 Cond…" at bounding box center [397, 191] width 759 height 347
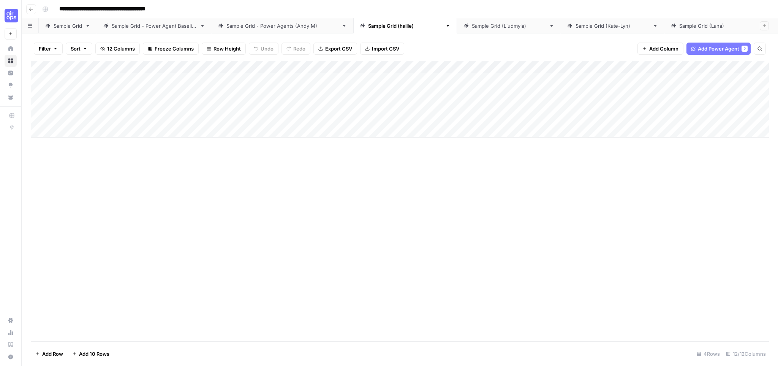
click at [14, 12] on img "Workspace: September Cohort" at bounding box center [12, 16] width 14 height 14
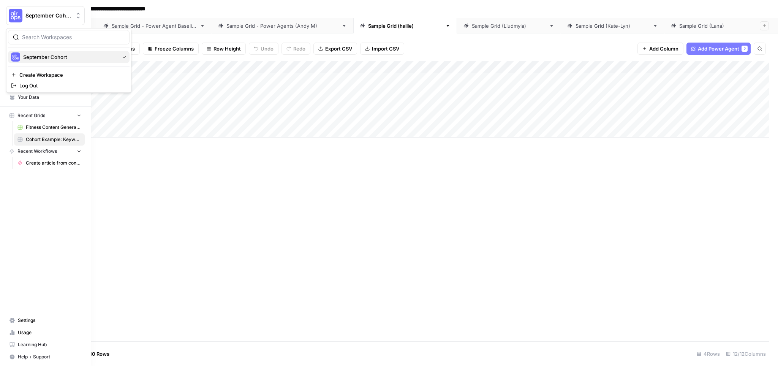
click at [39, 54] on span "September Cohort" at bounding box center [69, 57] width 93 height 8
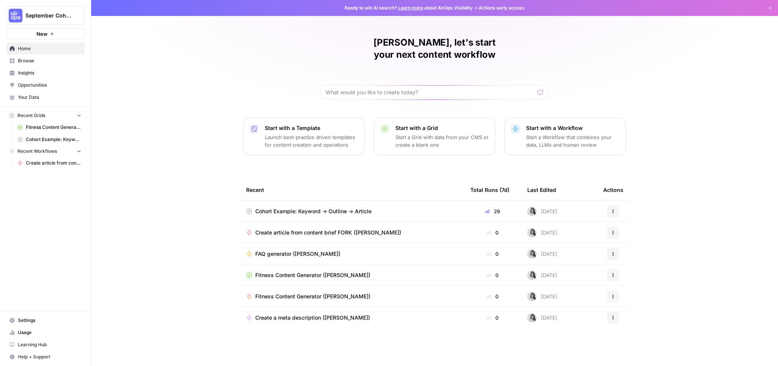
click at [39, 94] on span "Your Data" at bounding box center [49, 97] width 63 height 7
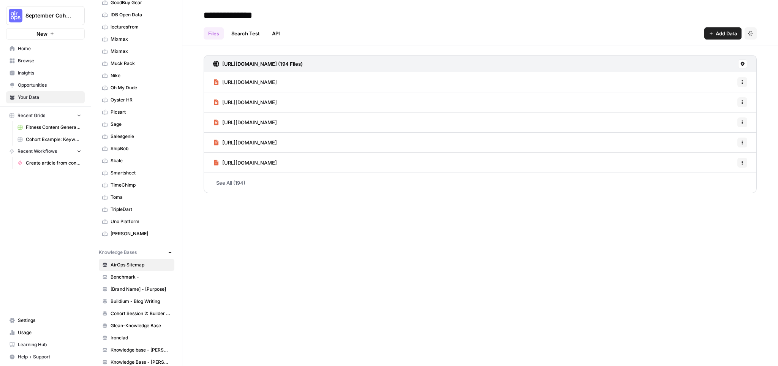
scroll to position [359, 0]
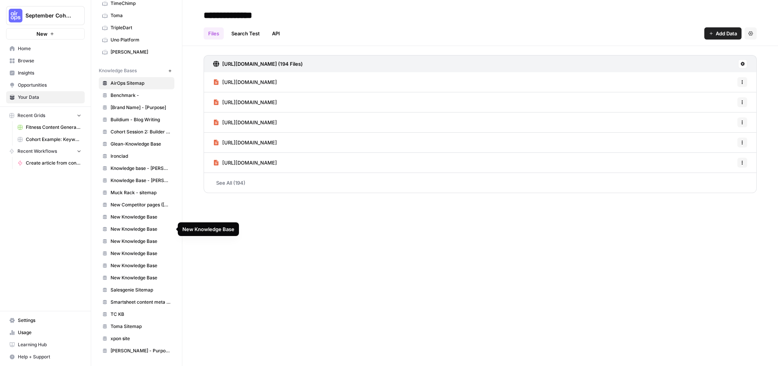
click at [136, 192] on span "Muck Rack - sitemap" at bounding box center [140, 192] width 60 height 7
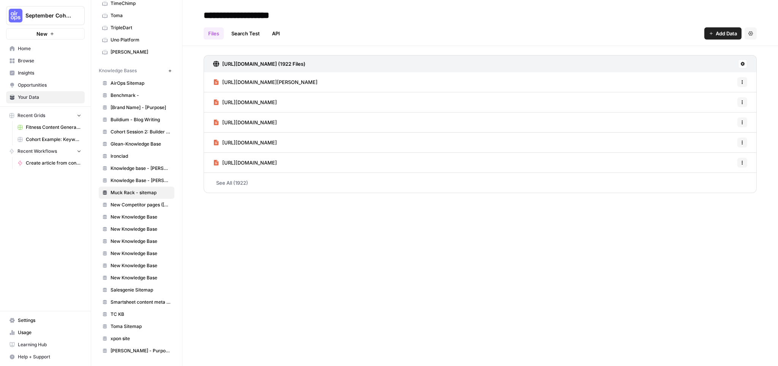
click at [753, 36] on button "Settings" at bounding box center [750, 33] width 12 height 12
click at [436, 27] on div "Files Search Test API Add Data Settings" at bounding box center [479, 30] width 553 height 18
click at [252, 36] on link "Search Test" at bounding box center [246, 33] width 38 height 12
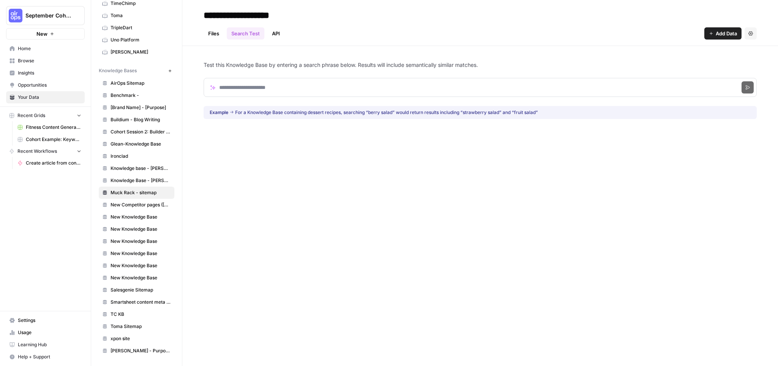
click at [281, 34] on link "API" at bounding box center [275, 33] width 17 height 12
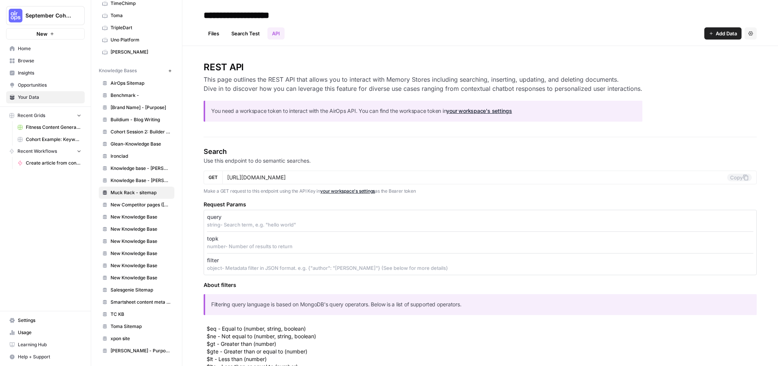
click at [33, 46] on span "Home" at bounding box center [49, 48] width 63 height 7
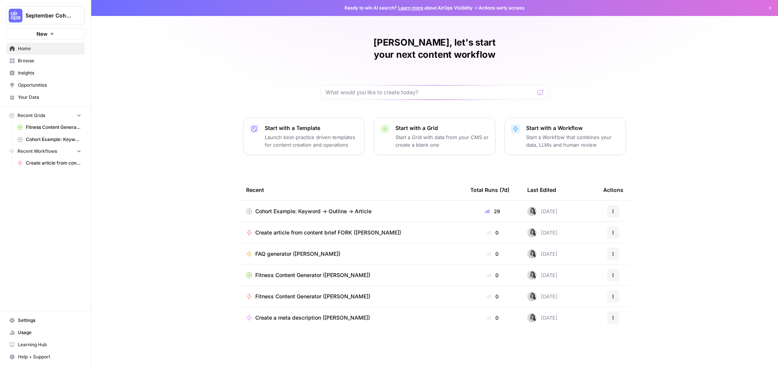
click at [323, 207] on span "Cohort Example: Keyword -> Outline -> Article" at bounding box center [313, 211] width 116 height 8
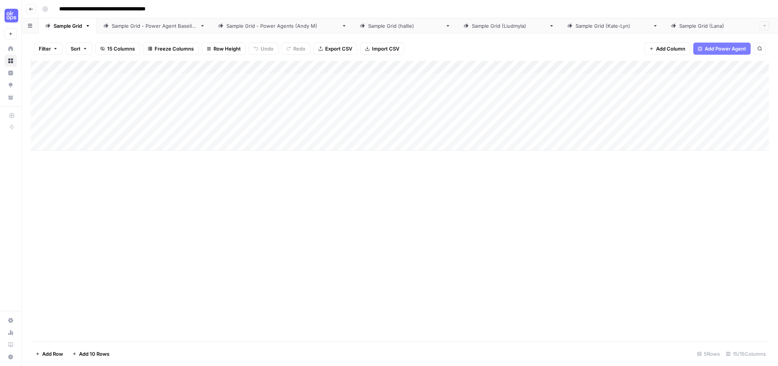
click at [395, 25] on link "Sample Grid (hallie)" at bounding box center [405, 25] width 104 height 15
click at [445, 26] on icon "button" at bounding box center [447, 25] width 5 height 5
click at [257, 214] on div "Add Column" at bounding box center [400, 201] width 738 height 280
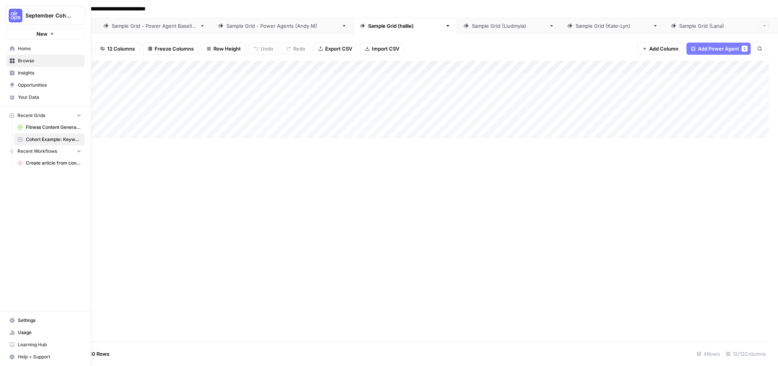
click at [8, 50] on link "Home" at bounding box center [45, 49] width 79 height 12
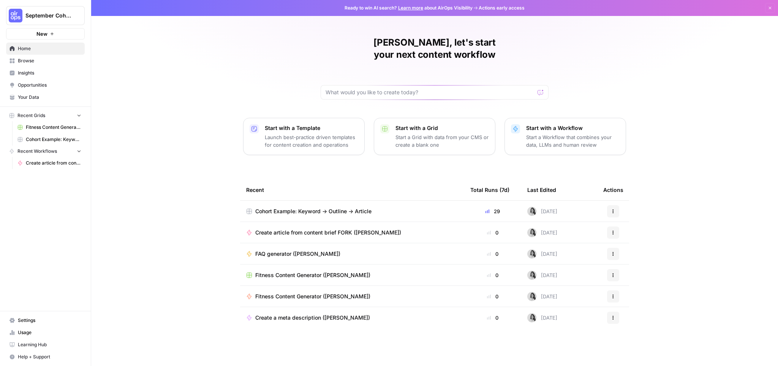
click at [49, 97] on span "Your Data" at bounding box center [49, 97] width 63 height 7
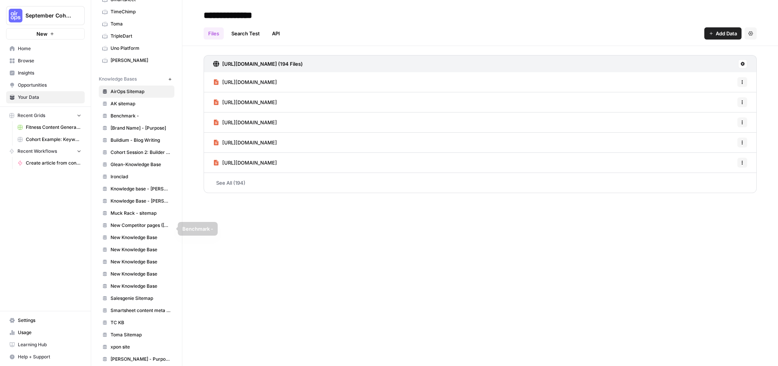
scroll to position [354, 0]
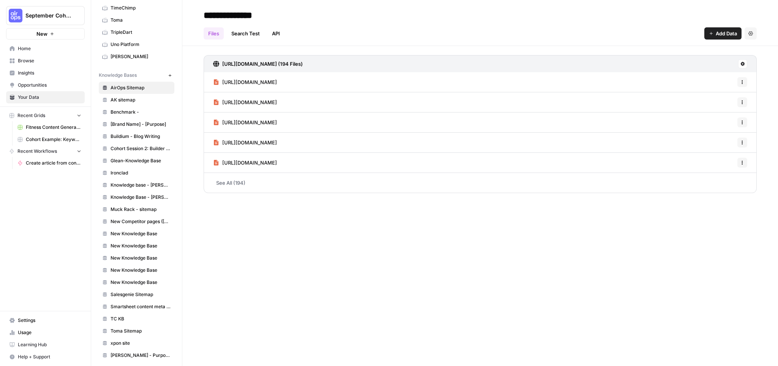
click at [149, 208] on span "Muck Rack - sitemap" at bounding box center [140, 209] width 60 height 7
click at [279, 36] on link "API" at bounding box center [275, 33] width 17 height 12
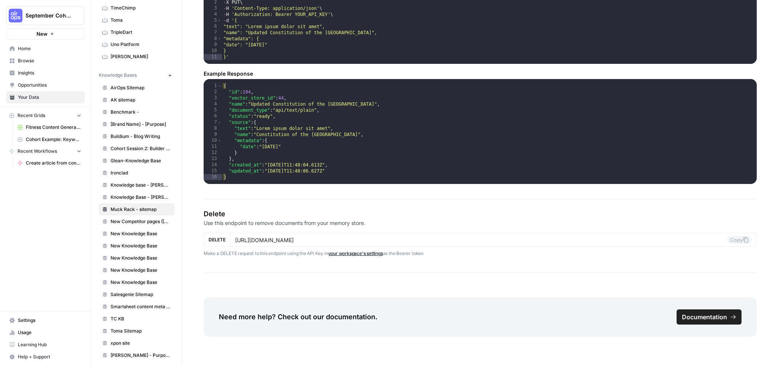
scroll to position [1171, 0]
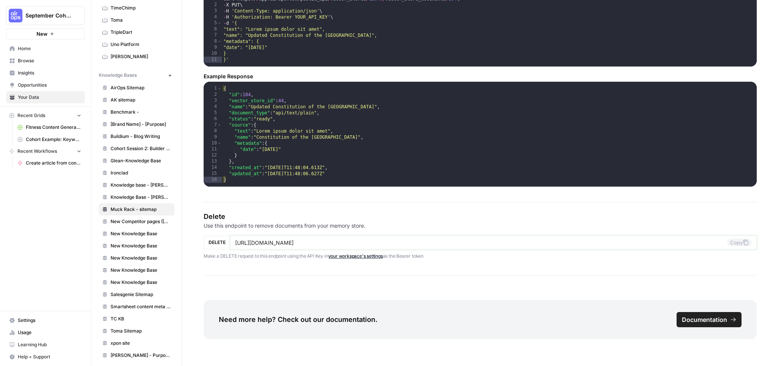
drag, startPoint x: 372, startPoint y: 241, endPoint x: 357, endPoint y: 243, distance: 14.9
click at [357, 243] on input "https://app.airops.com/public_api/vector_stores/12649/vector_store_documents/:id" at bounding box center [481, 242] width 492 height 7
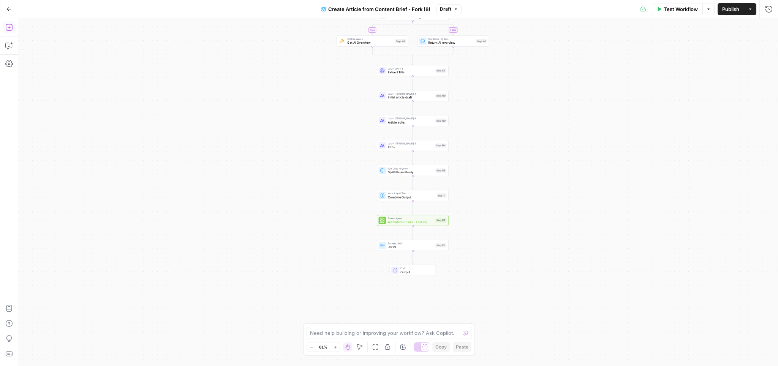
click at [6, 25] on icon "button" at bounding box center [9, 28] width 8 height 8
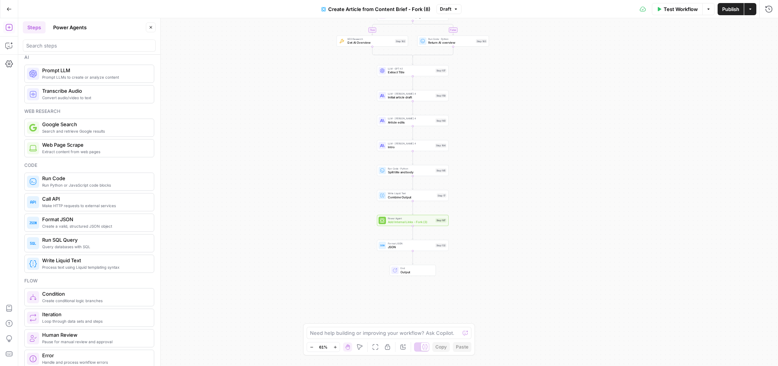
click at [87, 55] on div "Ai" at bounding box center [89, 57] width 130 height 7
click at [77, 46] on input "search" at bounding box center [89, 46] width 126 height 8
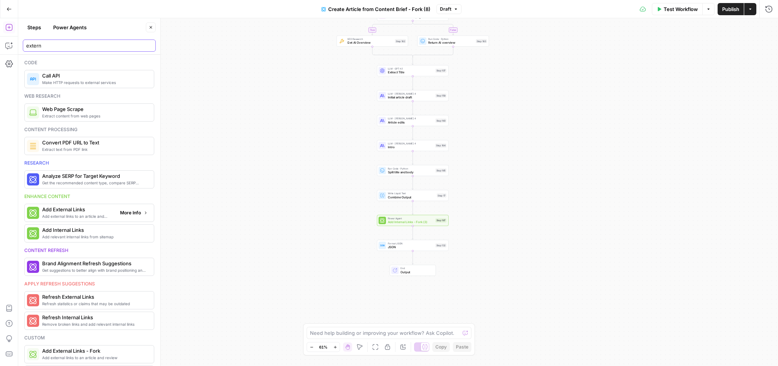
type input "extern"
click at [85, 213] on span "Add external links to an article and review" at bounding box center [78, 216] width 72 height 6
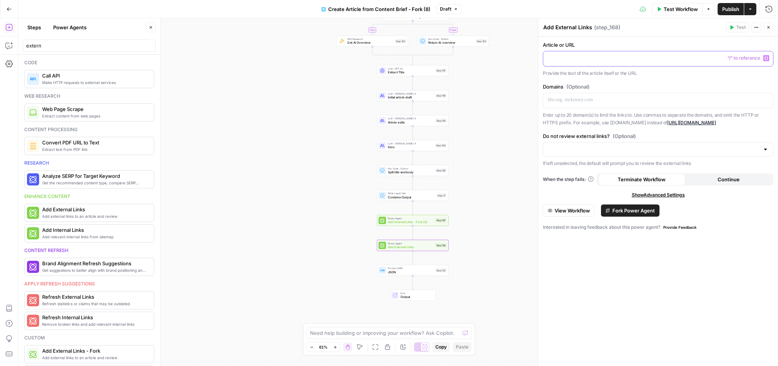
click at [561, 58] on p at bounding box center [657, 58] width 221 height 8
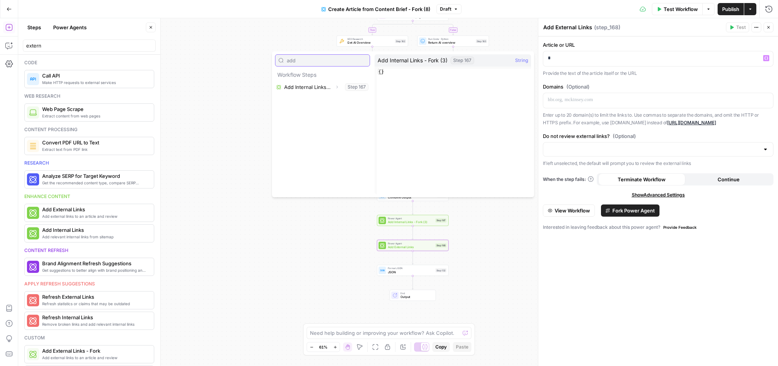
type input "add"
click at [292, 86] on button "Select variable Add Internal Links - Fork (3)" at bounding box center [322, 87] width 95 height 12
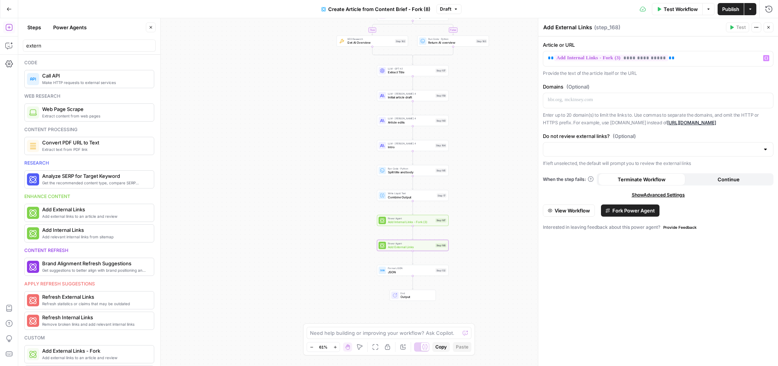
click at [730, 85] on label "Domains (Optional)" at bounding box center [658, 87] width 230 height 8
click at [571, 97] on p at bounding box center [657, 100] width 221 height 8
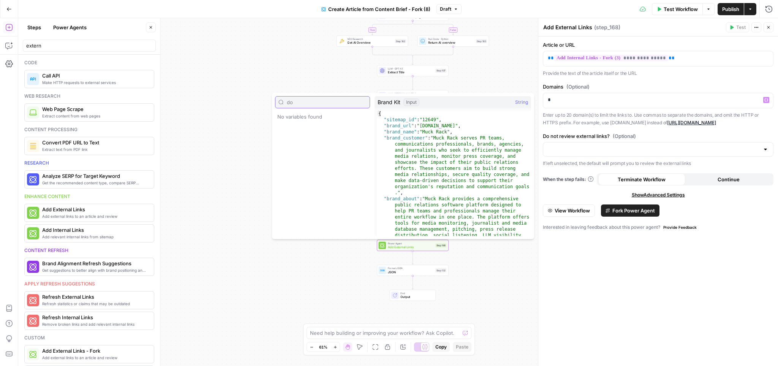
type input "d"
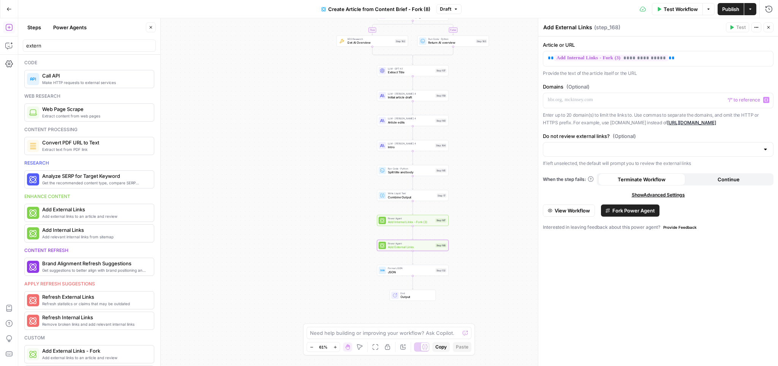
click at [722, 290] on div "**********" at bounding box center [658, 200] width 240 height 329
click at [588, 212] on span "View Workflow" at bounding box center [571, 211] width 35 height 8
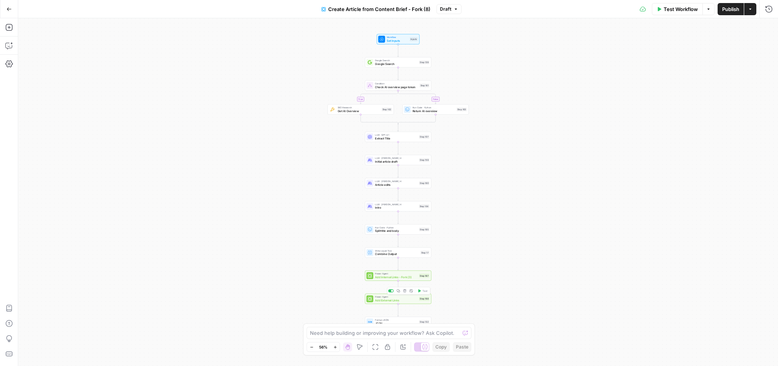
click at [412, 302] on span "Add External Links" at bounding box center [396, 300] width 43 height 4
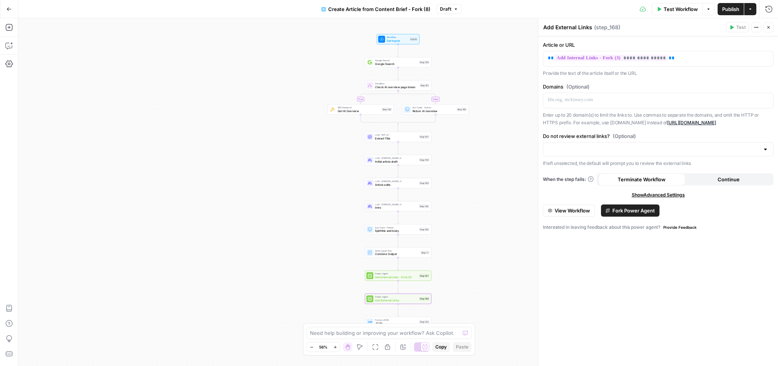
click at [753, 28] on button "Actions" at bounding box center [756, 27] width 10 height 10
click at [716, 24] on div "Add External Links Add External Links ( step_168 )" at bounding box center [633, 27] width 181 height 8
click at [670, 5] on span "Test Workflow" at bounding box center [680, 9] width 34 height 8
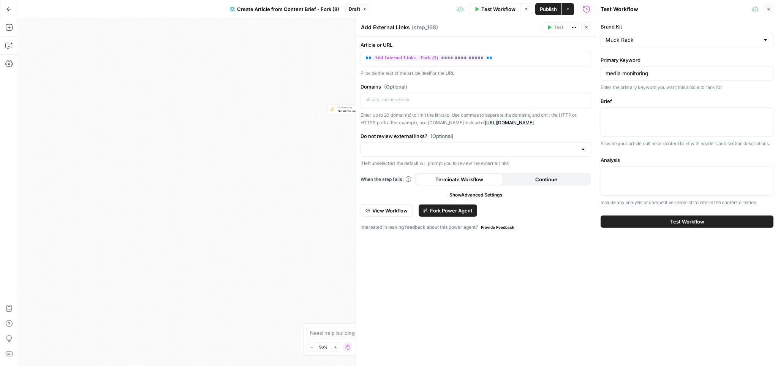
click at [682, 218] on span "Test Workflow" at bounding box center [687, 222] width 34 height 8
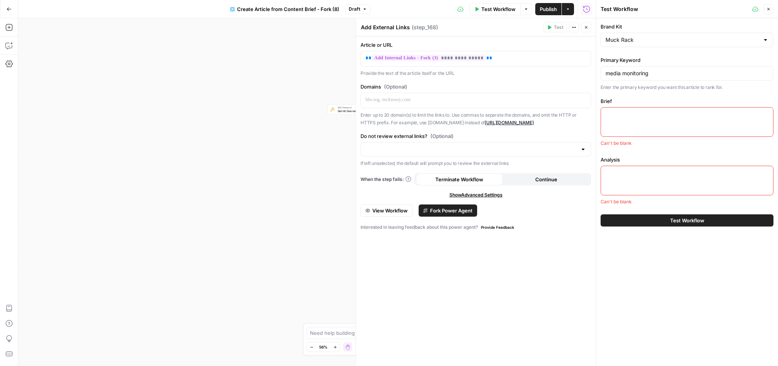
click at [617, 126] on div at bounding box center [686, 122] width 173 height 30
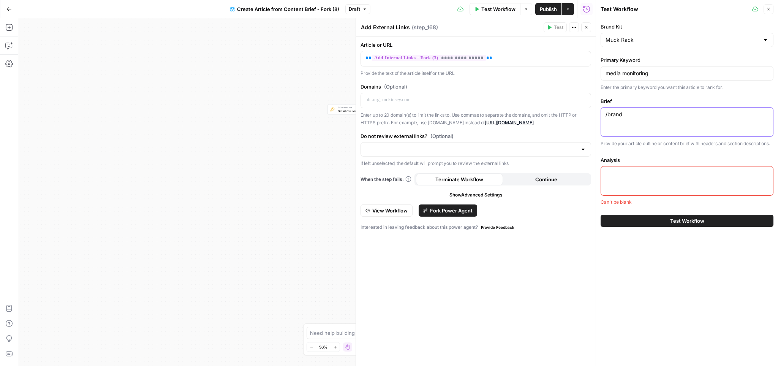
type textarea "/brand"
click at [769, 7] on icon "button" at bounding box center [768, 9] width 5 height 5
